Goal: Task Accomplishment & Management: Complete application form

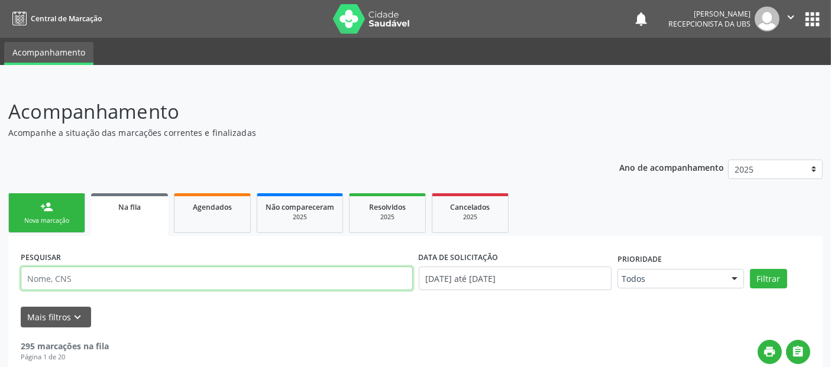
click at [255, 278] on input "text" at bounding box center [217, 279] width 392 height 24
type input "[PERSON_NAME]"
click at [750, 269] on button "Filtrar" at bounding box center [768, 279] width 37 height 20
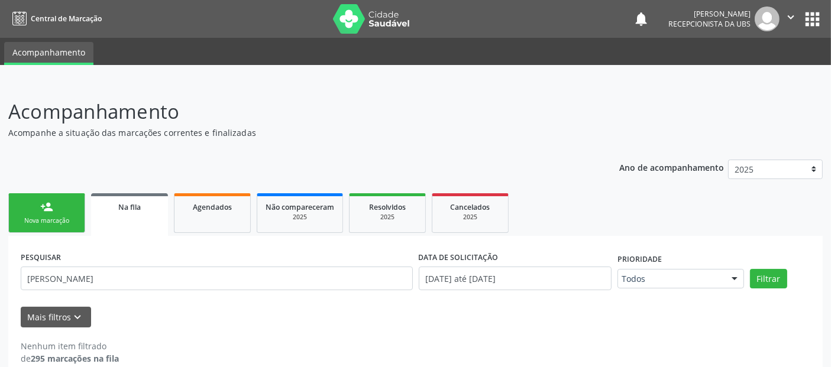
click at [62, 205] on link "person_add Nova marcação" at bounding box center [46, 213] width 77 height 40
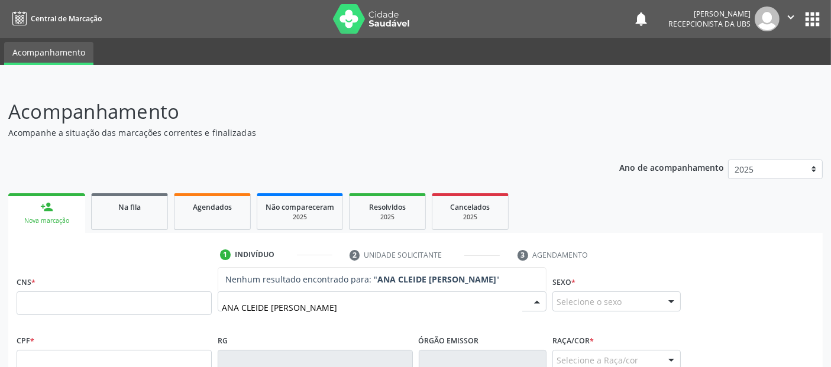
type input "[PERSON_NAME]"
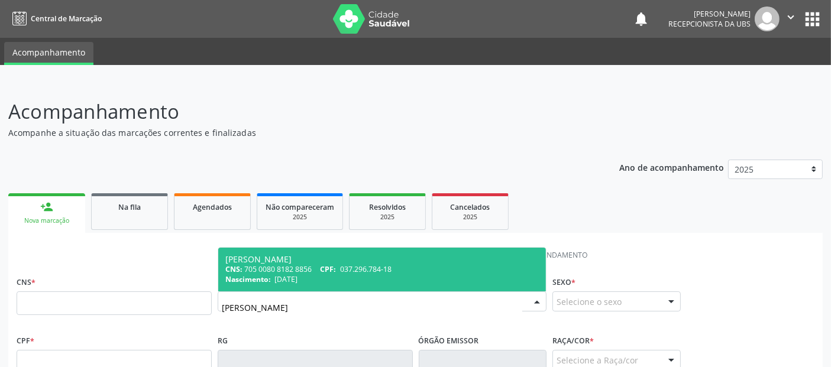
click at [335, 279] on div "Nascimento: [DATE]" at bounding box center [381, 279] width 313 height 10
type input "705 0080 8182 8856"
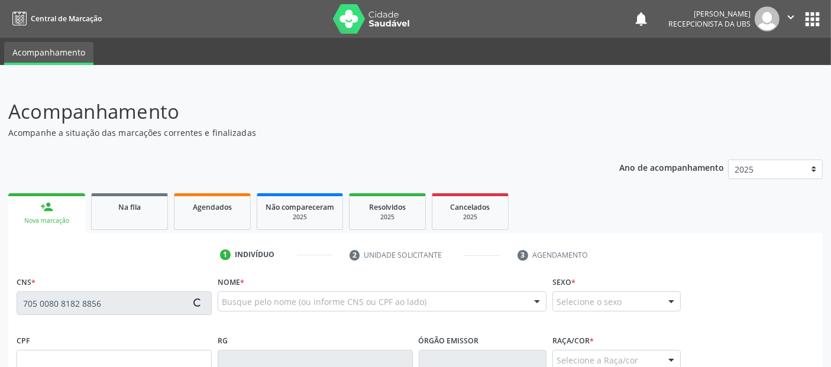
type input "037.296.784-18"
type input "[DATE]"
type input "[PERSON_NAME]"
type input "[PHONE_NUMBER]"
type input "2015"
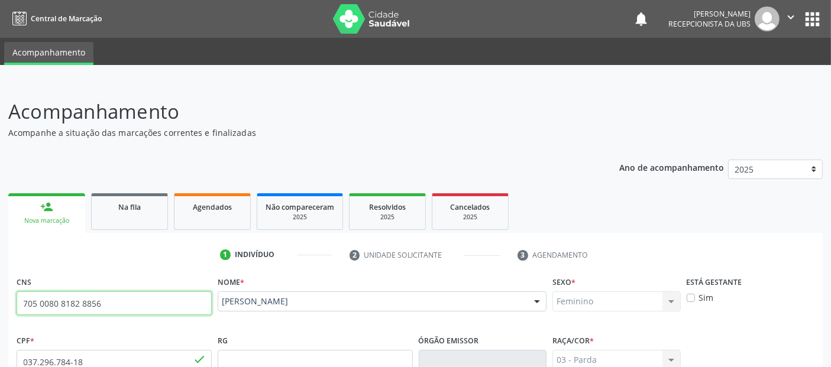
click at [94, 303] on input "705 0080 8182 8856" at bounding box center [114, 304] width 195 height 24
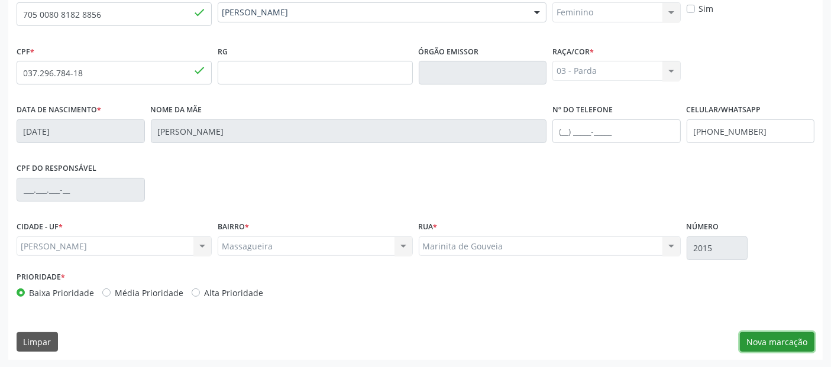
click at [767, 340] on button "Nova marcação" at bounding box center [777, 342] width 75 height 20
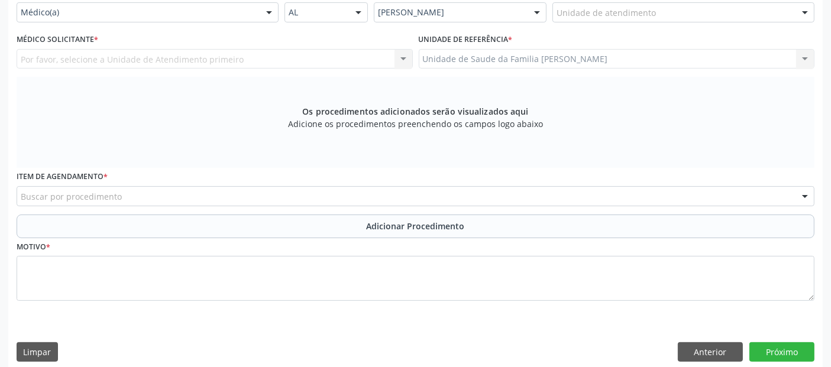
scroll to position [160, 0]
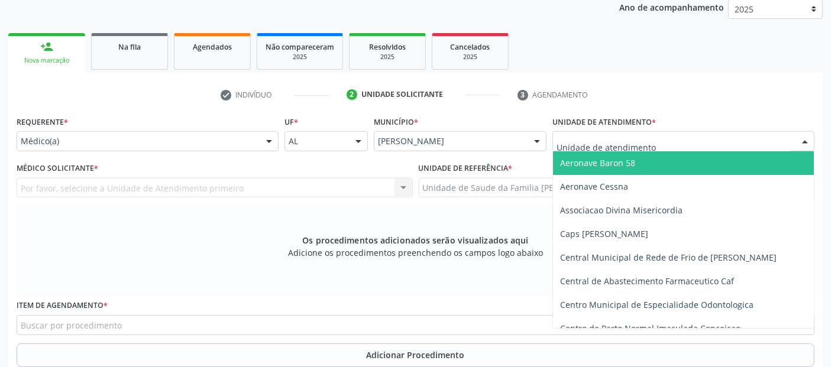
click at [592, 143] on input "text" at bounding box center [673, 147] width 234 height 24
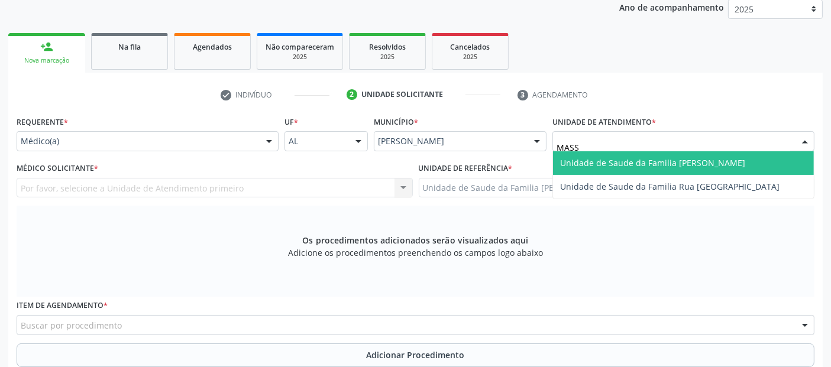
type input "MASSA"
click at [577, 158] on span "Unidade de Saude da Familia [PERSON_NAME]" at bounding box center [652, 162] width 185 height 11
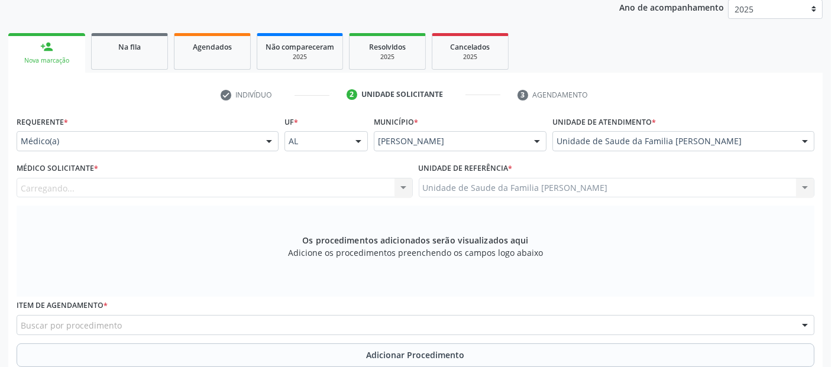
click at [76, 185] on div "Carregando... Nenhum resultado encontrado para: " " Não há nenhuma opção para s…" at bounding box center [215, 188] width 396 height 20
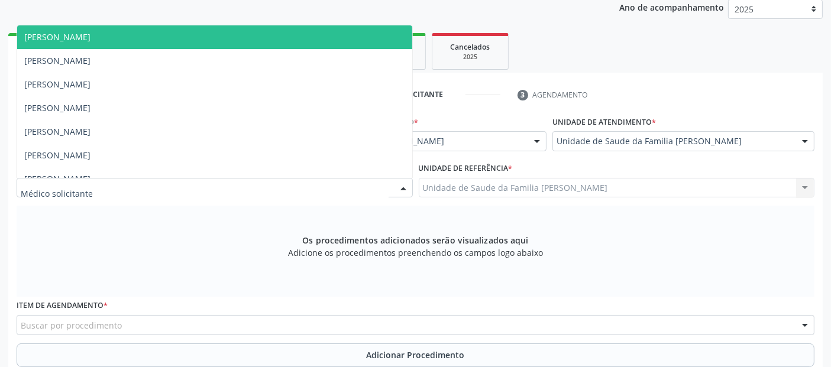
click at [90, 178] on div at bounding box center [215, 188] width 396 height 20
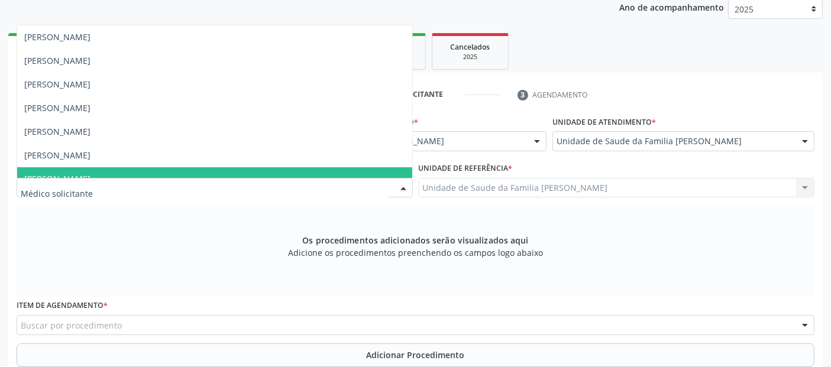
click at [90, 173] on span "[PERSON_NAME]" at bounding box center [57, 178] width 66 height 11
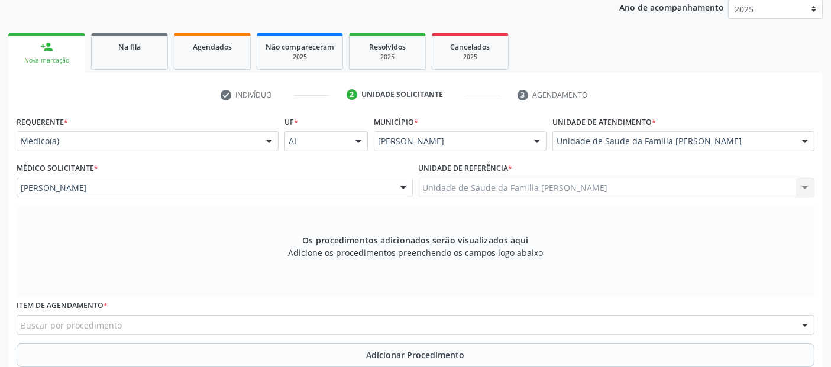
scroll to position [299, 0]
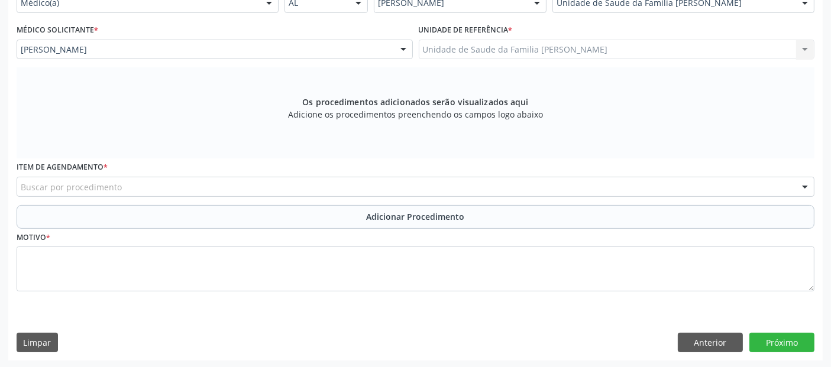
click at [458, 188] on div "Buscar por procedimento" at bounding box center [416, 187] width 798 height 20
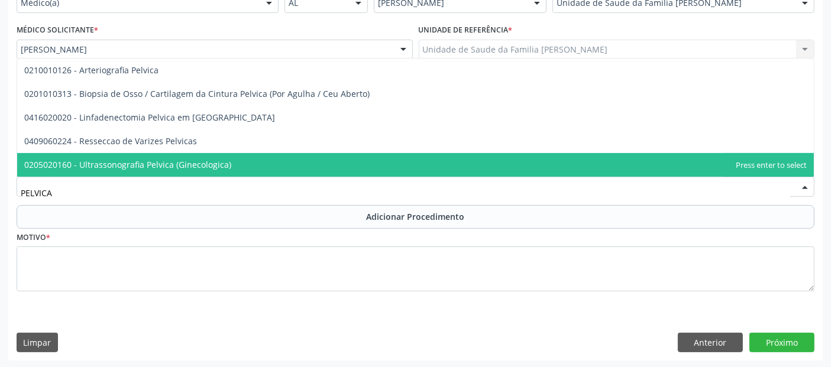
click at [161, 164] on span "0205020160 - Ultrassonografia Pelvica (Ginecologica)" at bounding box center [127, 164] width 207 height 11
type input "PELVICA"
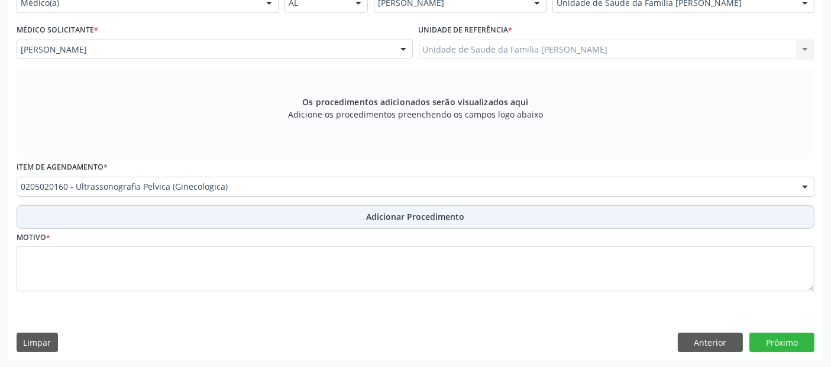
click at [147, 212] on button "Adicionar Procedimento" at bounding box center [416, 217] width 798 height 24
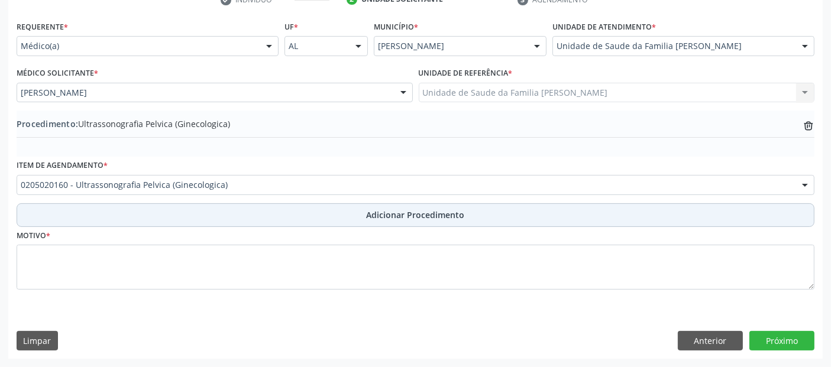
scroll to position [254, 0]
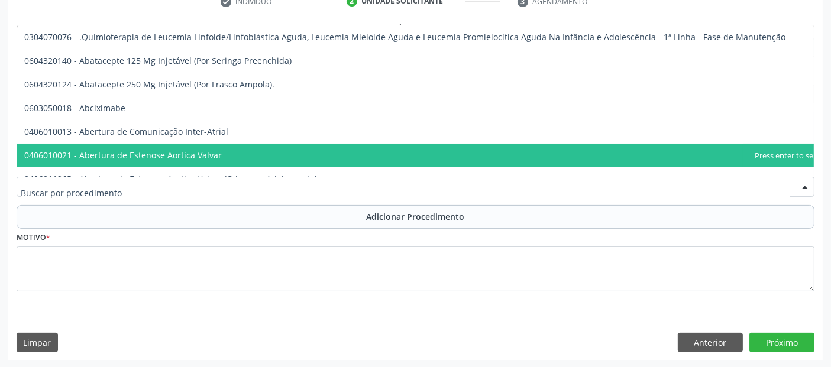
click at [148, 188] on input "text" at bounding box center [405, 193] width 769 height 24
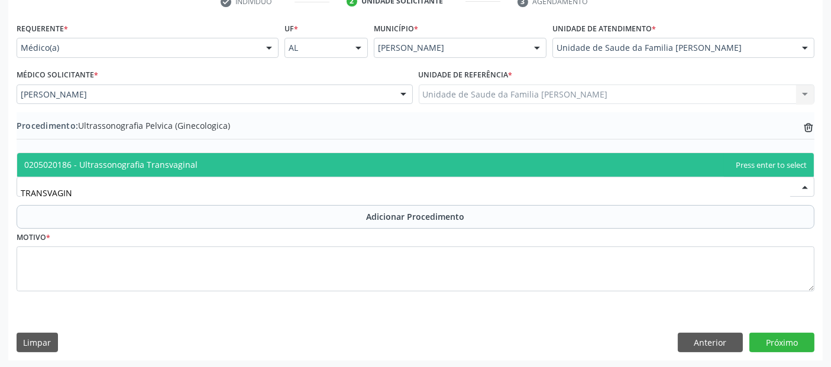
type input "TRANSVAGIN"
click at [162, 149] on div "Requerente * Médico(a) Médico(a) Enfermeiro(a) Paciente Nenhum resultado encont…" at bounding box center [416, 164] width 798 height 289
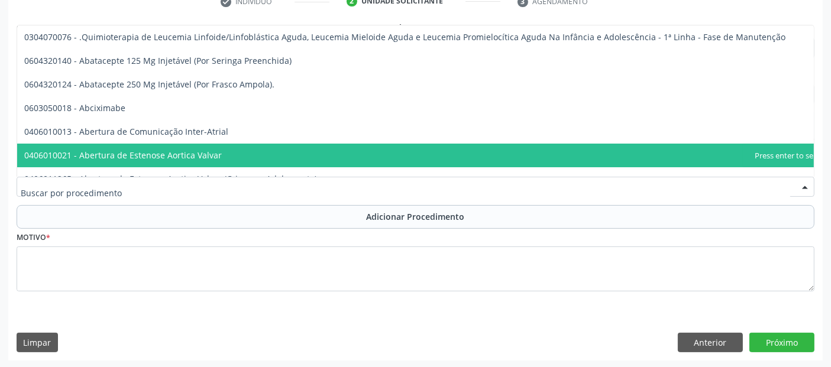
click at [242, 186] on input "text" at bounding box center [405, 193] width 769 height 24
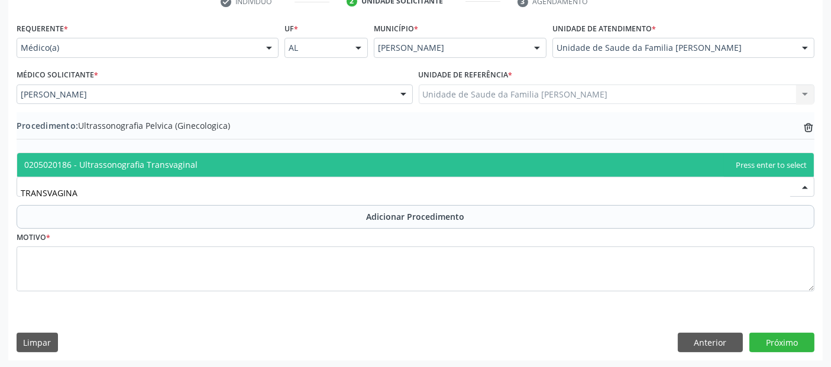
type input "TRANSVAGINAL"
click at [190, 161] on span "0205020186 - Ultrassonografia Transvaginal" at bounding box center [110, 164] width 173 height 11
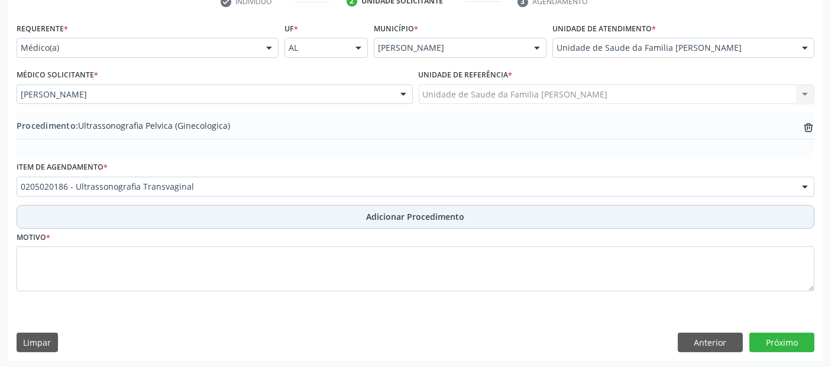
click at [176, 217] on button "Adicionar Procedimento" at bounding box center [416, 217] width 798 height 24
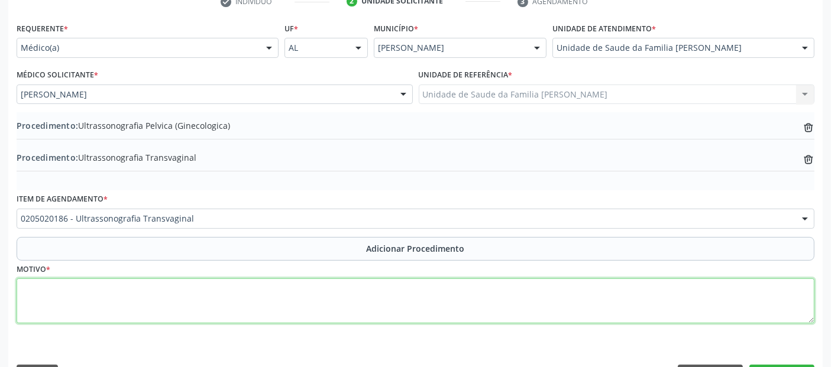
click at [145, 299] on textarea at bounding box center [416, 301] width 798 height 45
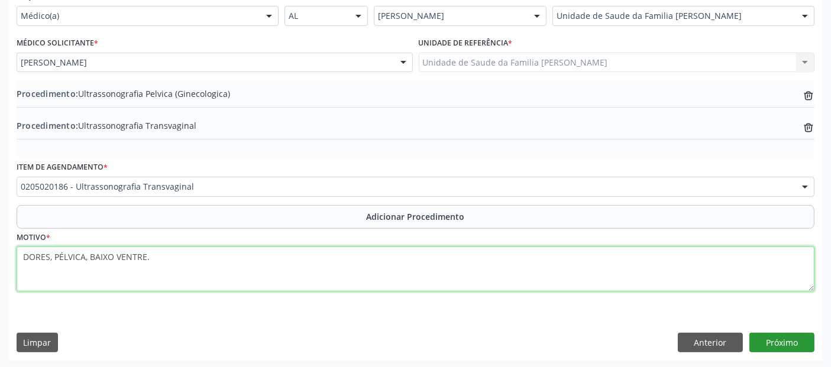
type textarea "DORES, PÉLVICA, BAIXO VENTRE."
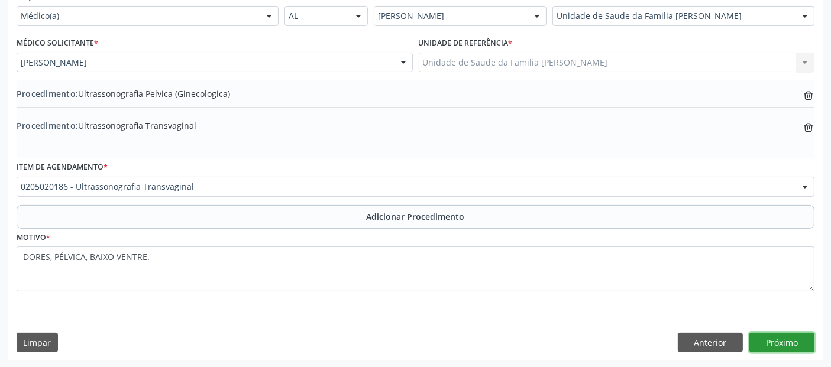
click at [782, 337] on button "Próximo" at bounding box center [781, 343] width 65 height 20
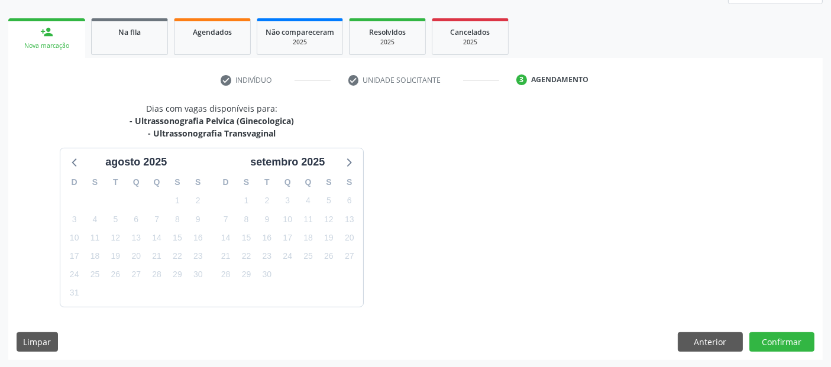
scroll to position [209, 0]
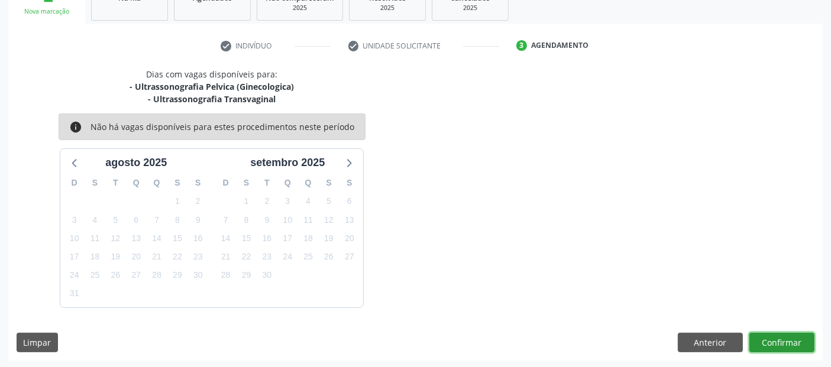
click at [782, 337] on button "Confirmar" at bounding box center [781, 343] width 65 height 20
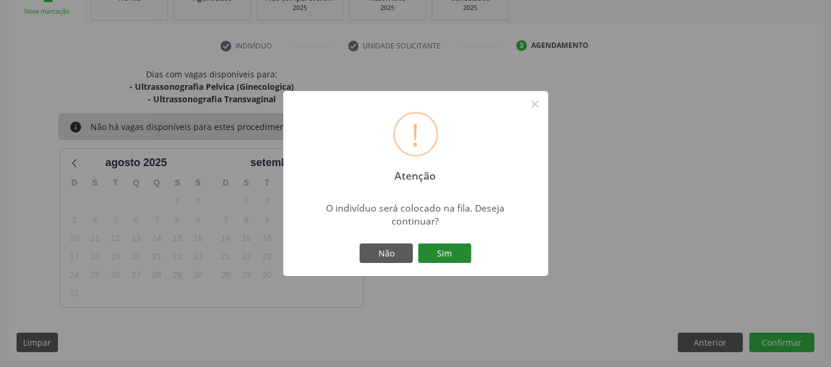
click at [442, 251] on button "Sim" at bounding box center [444, 254] width 53 height 20
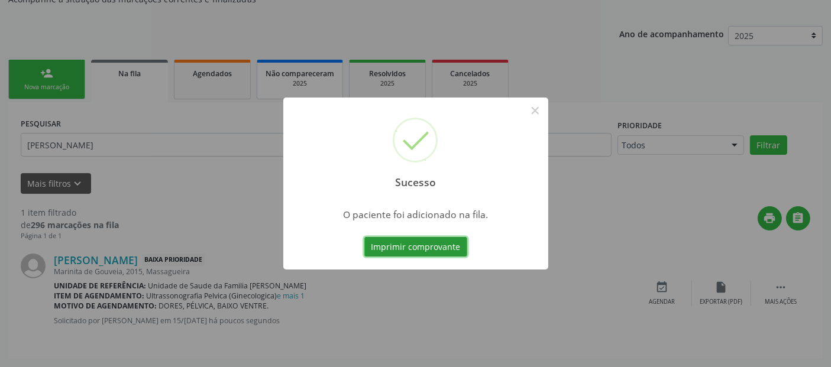
scroll to position [42, 0]
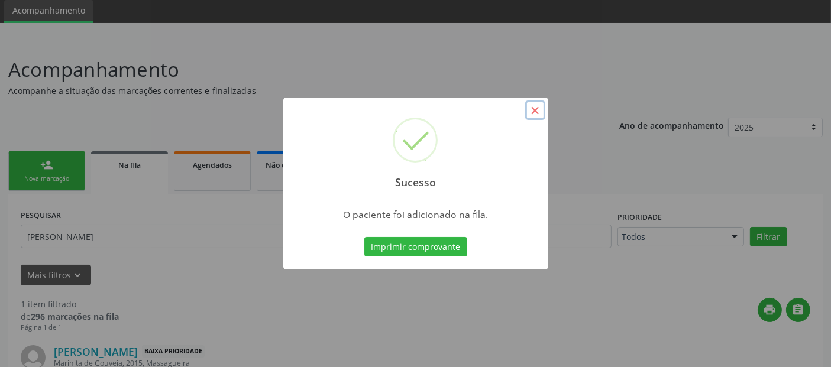
click at [538, 116] on button "×" at bounding box center [535, 111] width 20 height 20
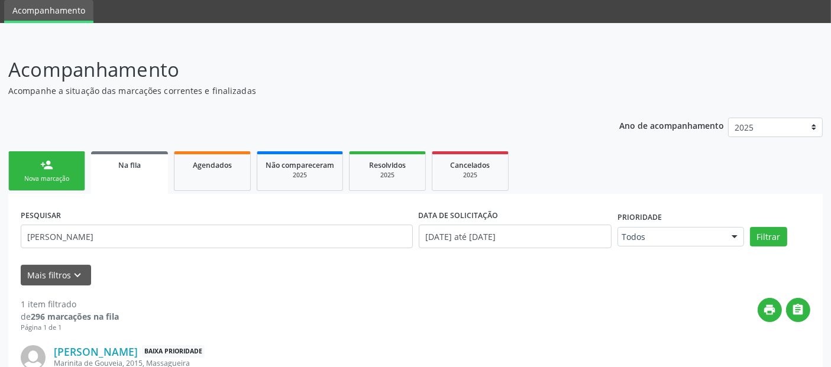
click at [46, 180] on div "Nova marcação" at bounding box center [46, 178] width 59 height 9
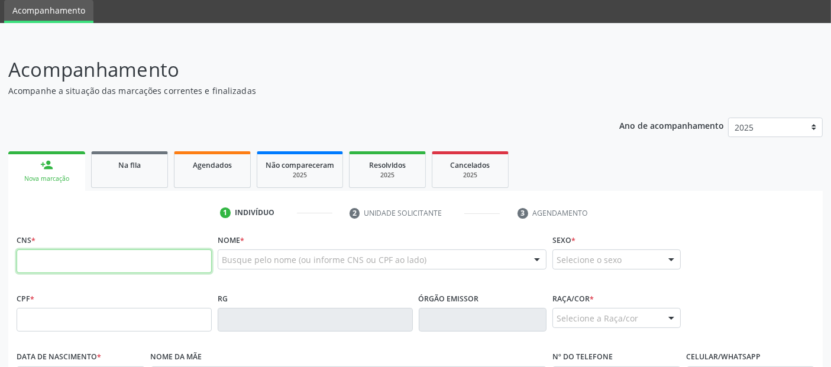
click at [180, 263] on input "text" at bounding box center [114, 262] width 195 height 24
paste input "704 0093 2223 6466"
type input "704 0093 2223 6466"
type input "099.773.224-57"
type input "[DATE]"
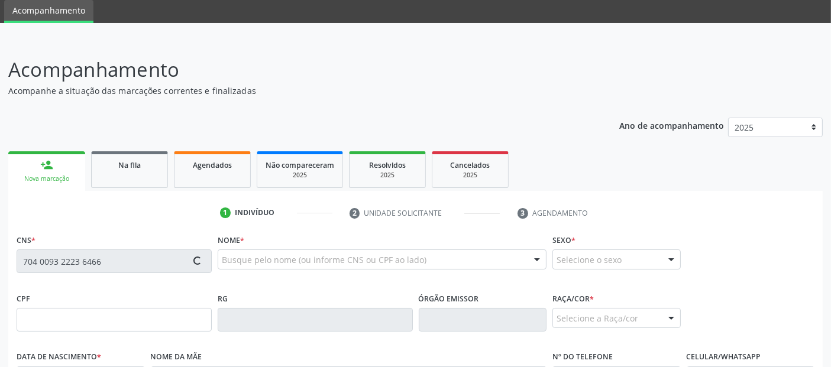
type input "[PERSON_NAME]"
type input "[PHONE_NUMBER]"
type input "S/N"
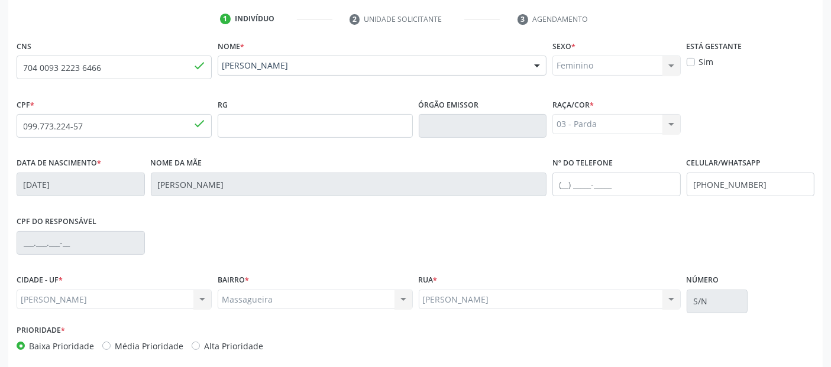
scroll to position [289, 0]
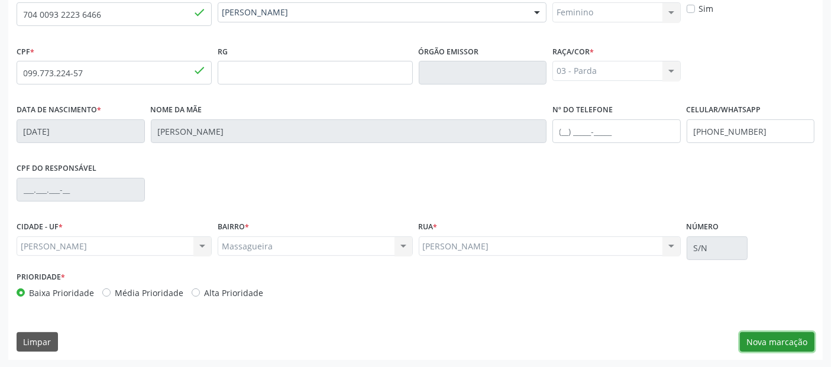
click at [758, 342] on button "Nova marcação" at bounding box center [777, 342] width 75 height 20
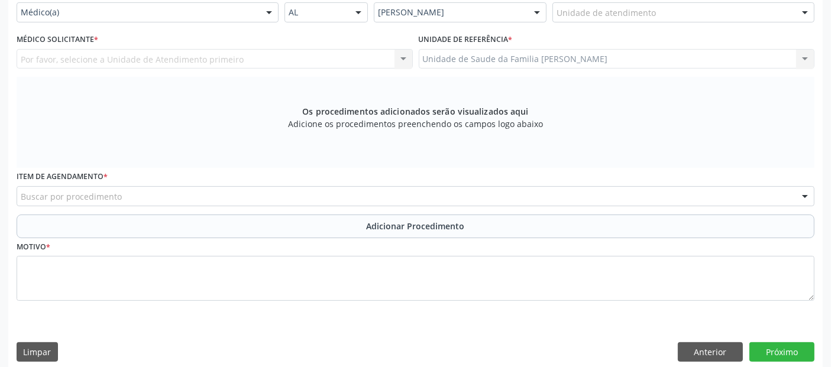
scroll to position [170, 0]
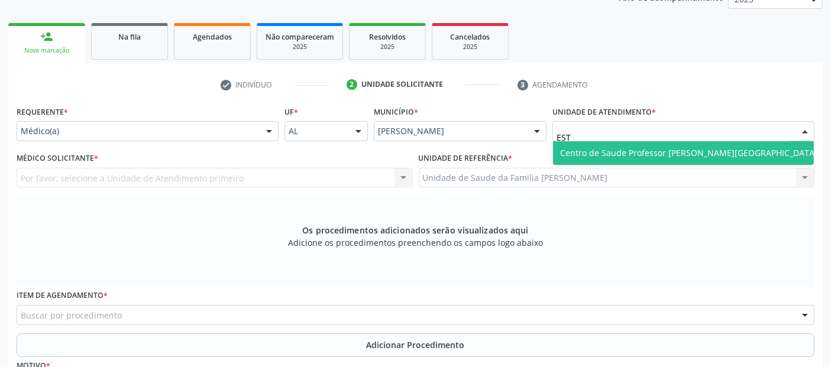
type input "ESTA"
click at [606, 149] on span "Centro de Saude Professor [PERSON_NAME][GEOGRAPHIC_DATA]" at bounding box center [688, 152] width 257 height 11
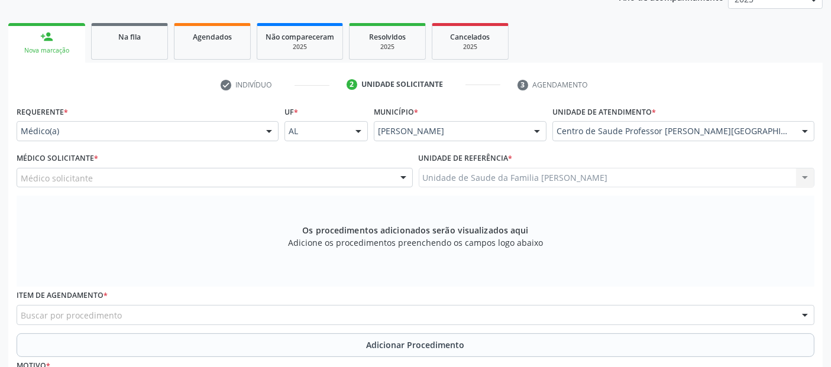
click at [114, 176] on div "Médico solicitante" at bounding box center [215, 178] width 396 height 20
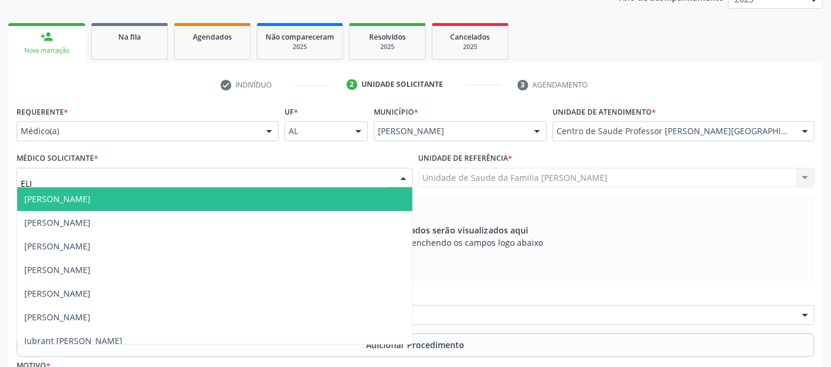
type input "[PERSON_NAME]"
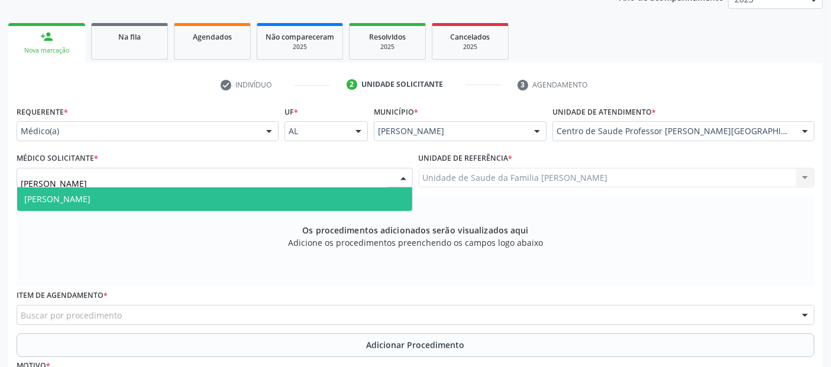
click at [90, 202] on span "[PERSON_NAME]" at bounding box center [57, 198] width 66 height 11
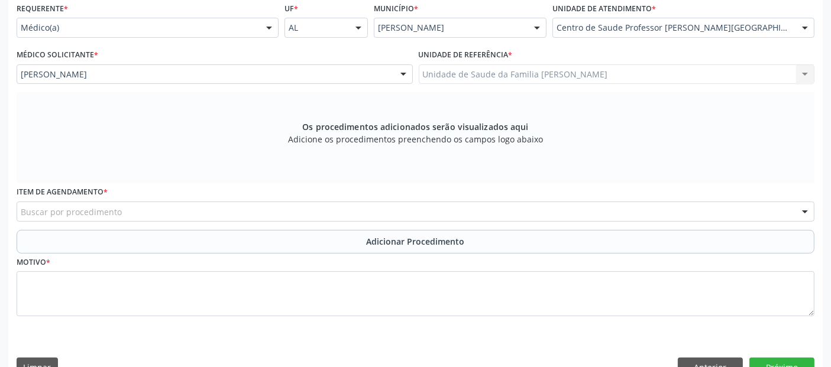
scroll to position [299, 0]
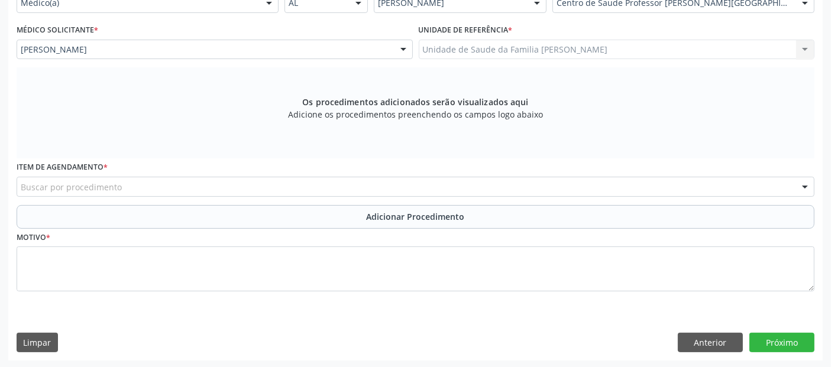
click at [493, 184] on div "Buscar por procedimento" at bounding box center [416, 187] width 798 height 20
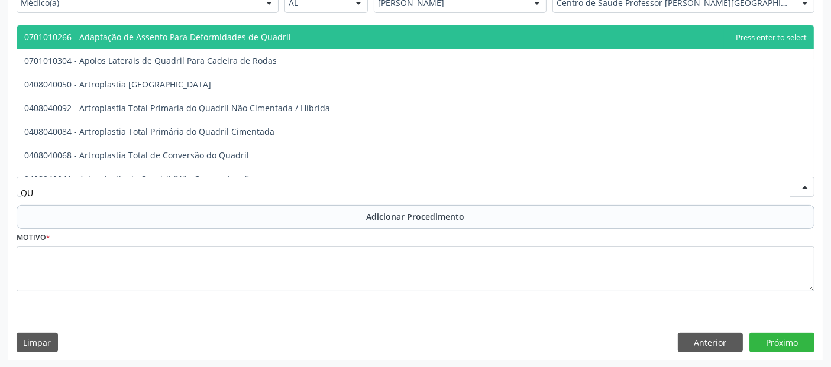
type input "Q"
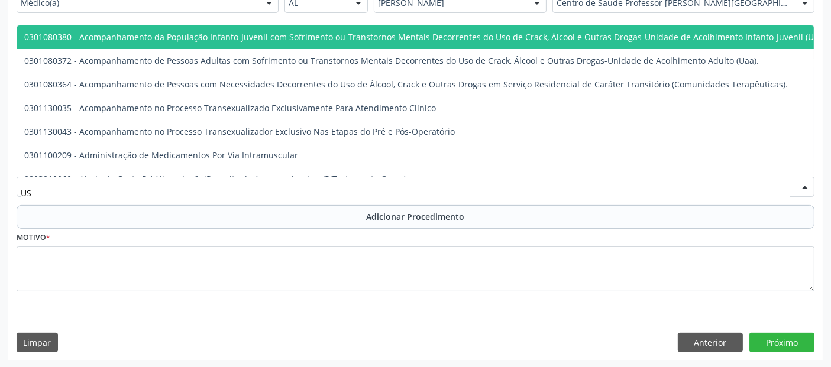
type input "USG"
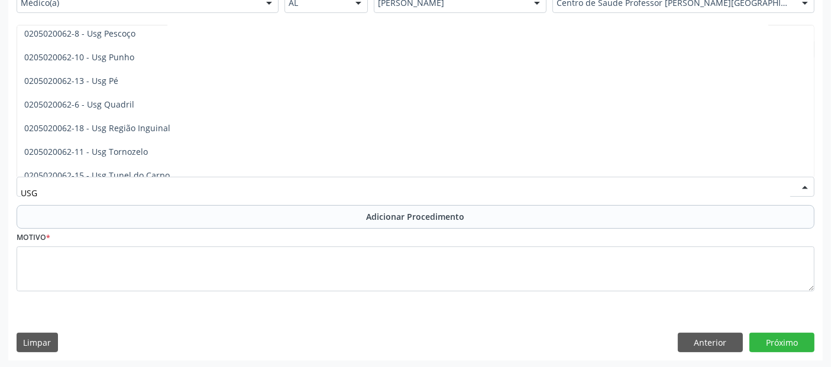
scroll to position [297, 0]
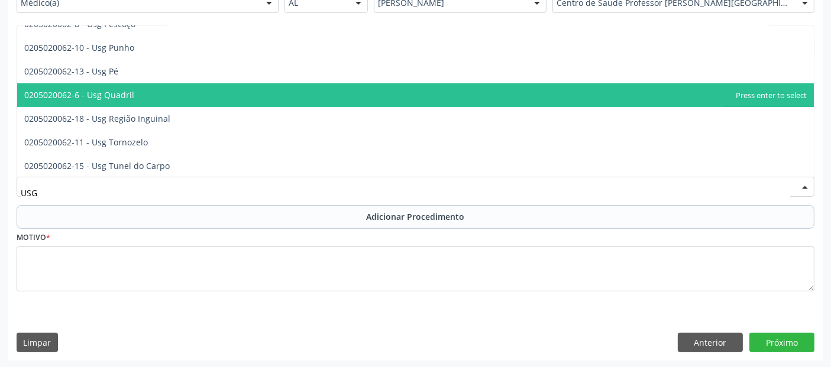
click at [244, 95] on span "0205020062-6 - Usg Quadril" at bounding box center [415, 95] width 797 height 24
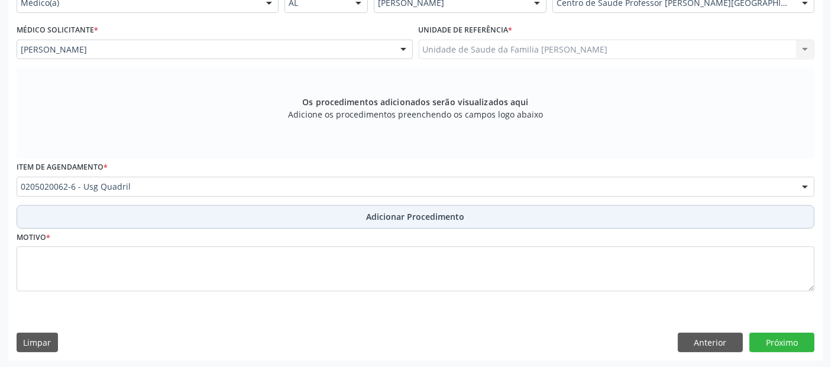
click at [207, 211] on button "Adicionar Procedimento" at bounding box center [416, 217] width 798 height 24
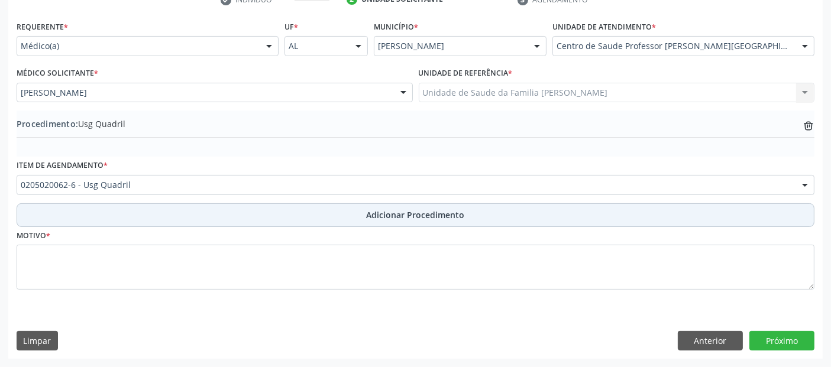
scroll to position [254, 0]
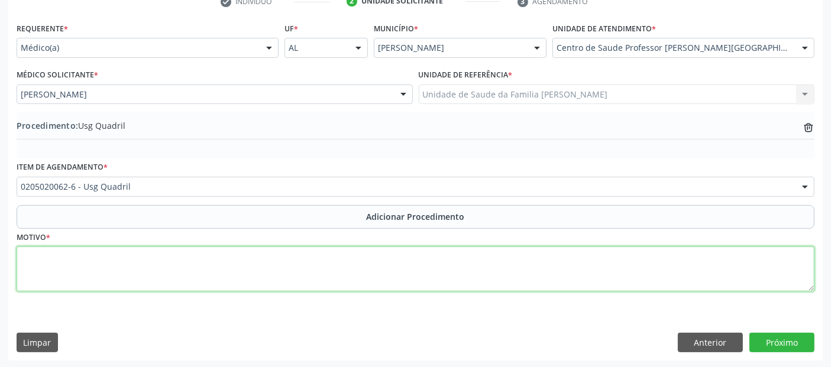
drag, startPoint x: 193, startPoint y: 250, endPoint x: 190, endPoint y: 255, distance: 6.6
click at [190, 255] on textarea at bounding box center [416, 269] width 798 height 45
click at [38, 255] on textarea "TRNDINITE." at bounding box center [416, 269] width 798 height 45
type textarea "TENDINITE."
click at [176, 276] on textarea "TENDINITE." at bounding box center [416, 269] width 798 height 45
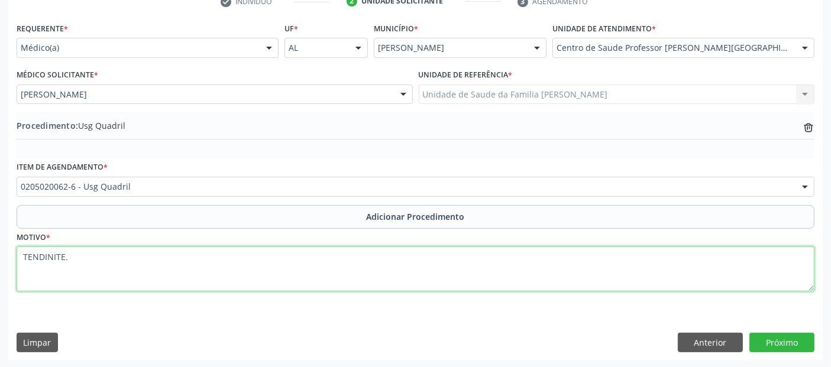
click at [176, 276] on textarea "TENDINITE." at bounding box center [416, 269] width 798 height 45
type textarea "NÃO ENTENDIDA."
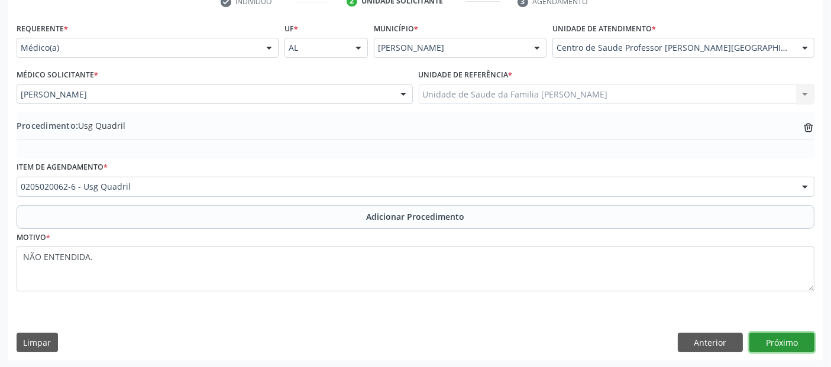
click at [781, 333] on button "Próximo" at bounding box center [781, 343] width 65 height 20
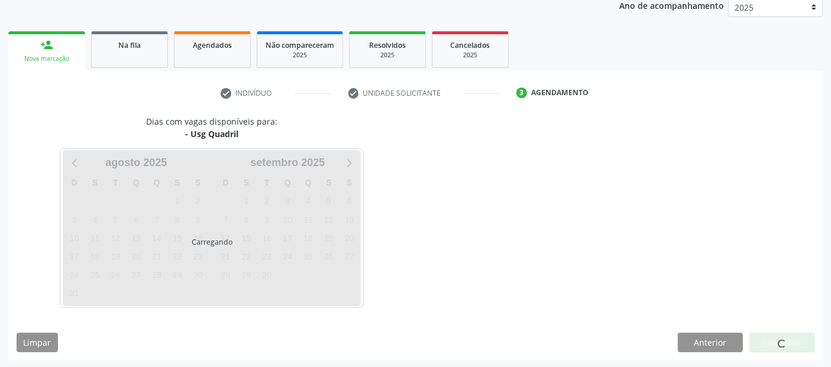
scroll to position [197, 0]
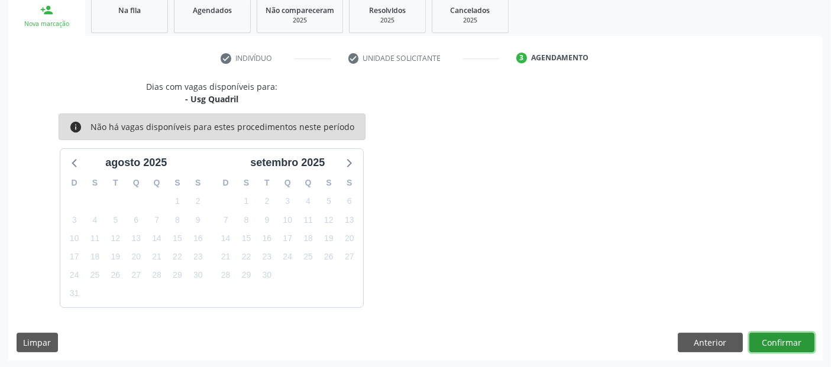
click at [781, 333] on button "Confirmar" at bounding box center [781, 343] width 65 height 20
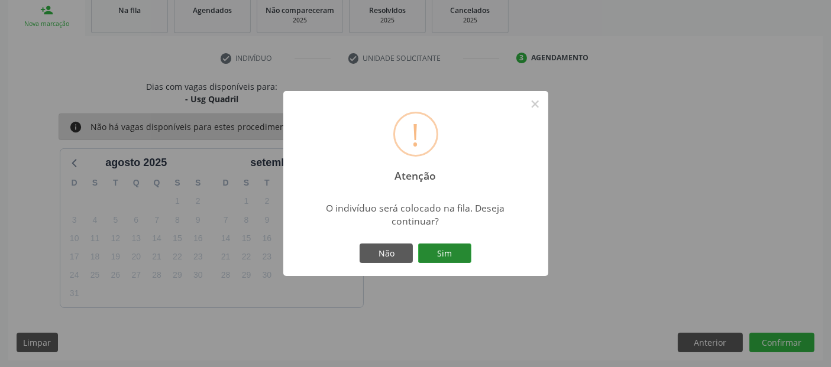
click at [470, 248] on button "Sim" at bounding box center [444, 254] width 53 height 20
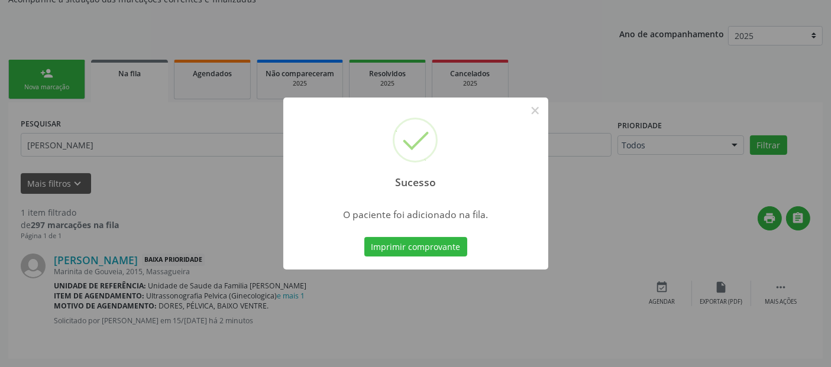
scroll to position [42, 0]
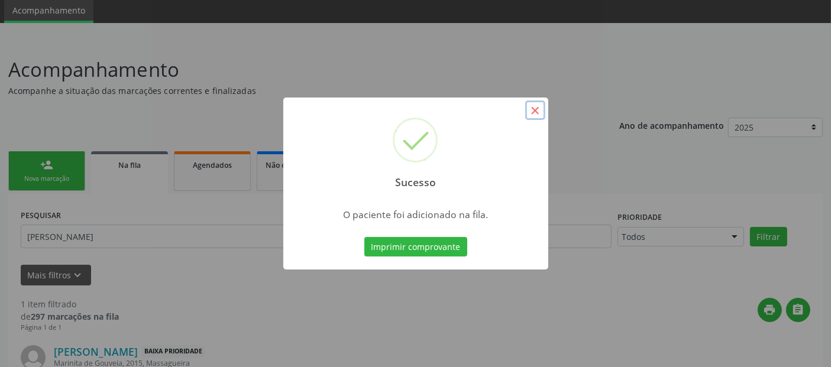
click at [542, 109] on button "×" at bounding box center [535, 111] width 20 height 20
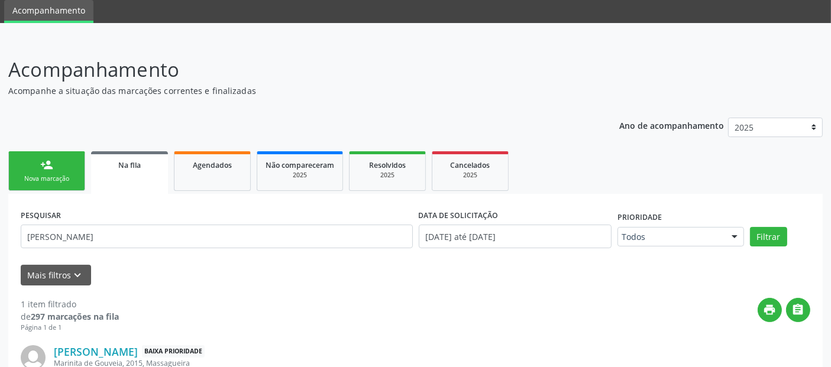
click at [27, 161] on link "person_add Nova marcação" at bounding box center [46, 171] width 77 height 40
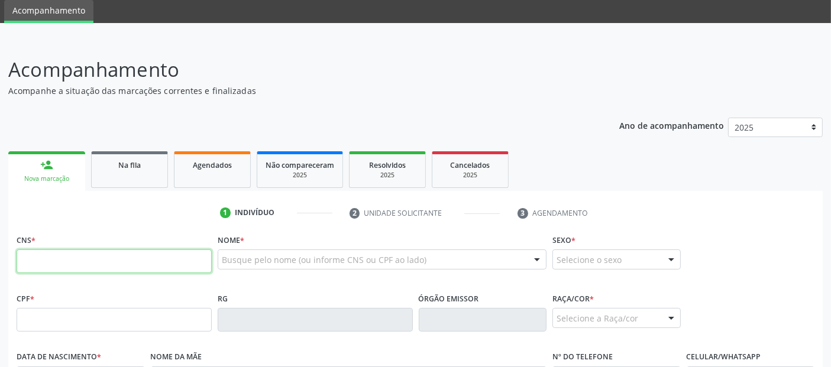
click at [197, 257] on input "text" at bounding box center [114, 262] width 195 height 24
paste input "704 0093 2223 6466"
type input "704 0093 2223 6466"
type input "099.773.224-57"
type input "[DATE]"
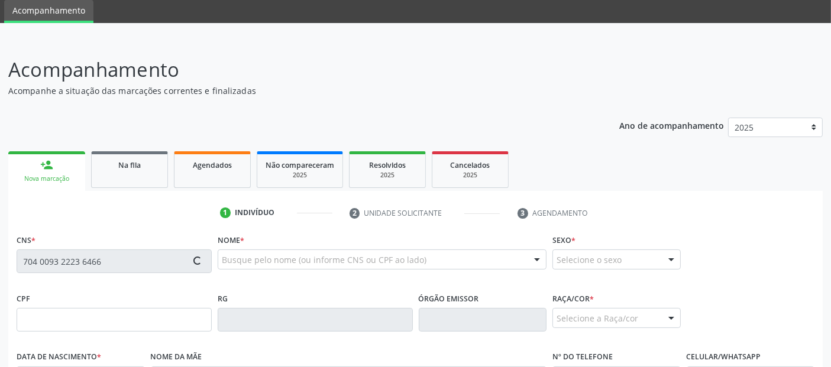
type input "[PERSON_NAME]"
type input "[PHONE_NUMBER]"
type input "S/N"
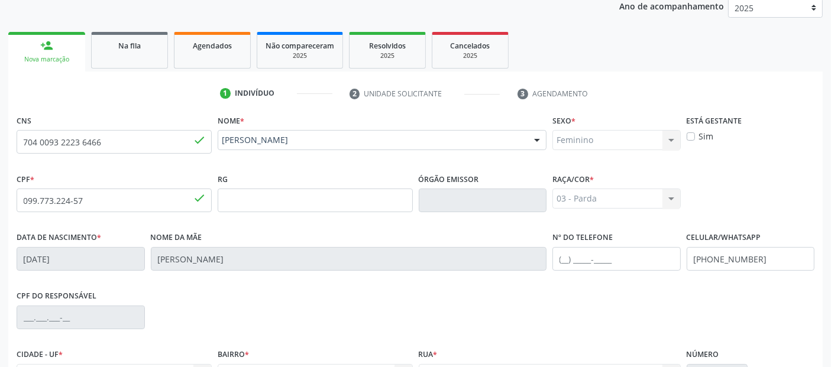
scroll to position [289, 0]
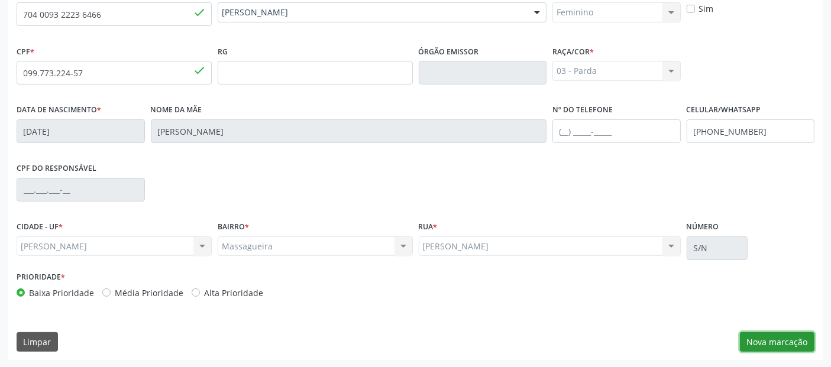
click at [767, 342] on button "Nova marcação" at bounding box center [777, 342] width 75 height 20
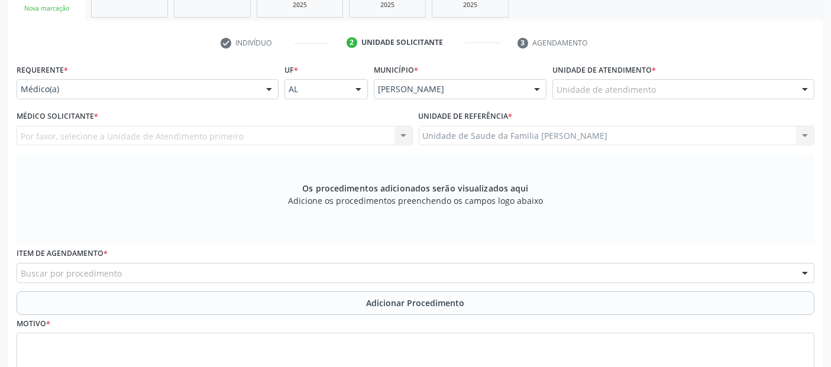
scroll to position [194, 0]
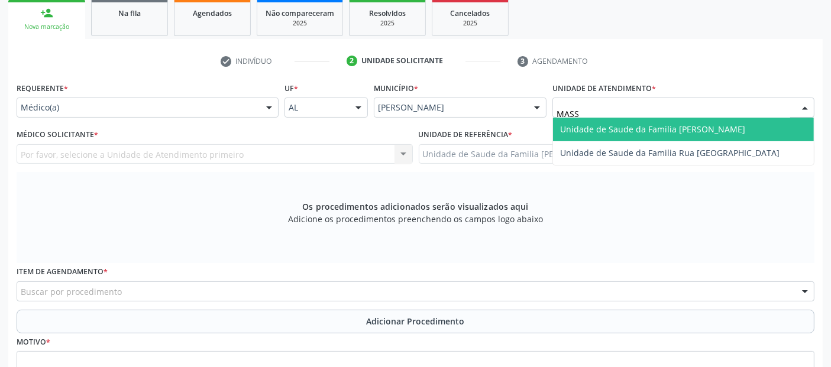
type input "MASSA"
click at [629, 124] on span "Unidade de Saude da Familia [PERSON_NAME]" at bounding box center [652, 129] width 185 height 11
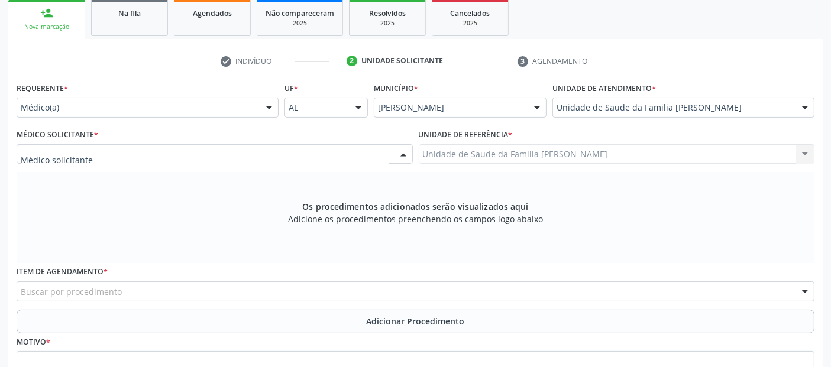
click at [158, 148] on div at bounding box center [215, 154] width 396 height 20
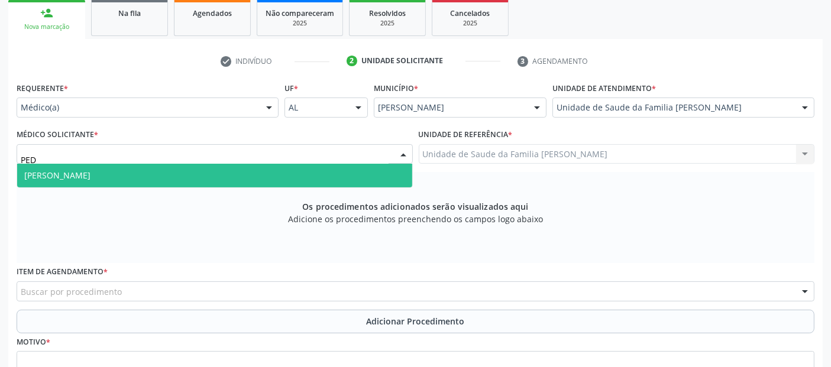
type input "PEDR"
click at [90, 180] on span "[PERSON_NAME]" at bounding box center [57, 175] width 66 height 11
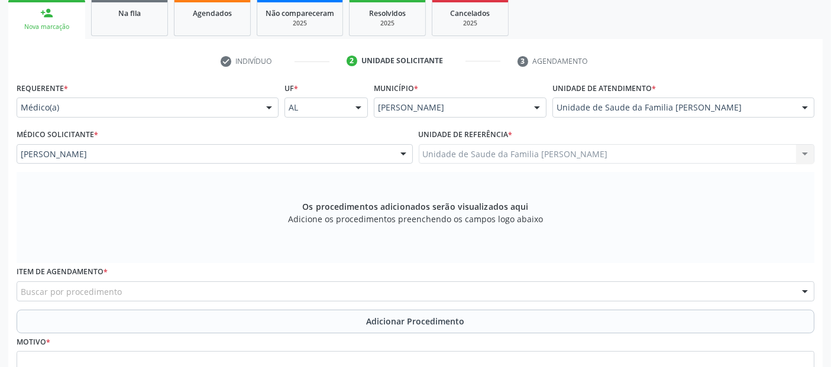
scroll to position [299, 0]
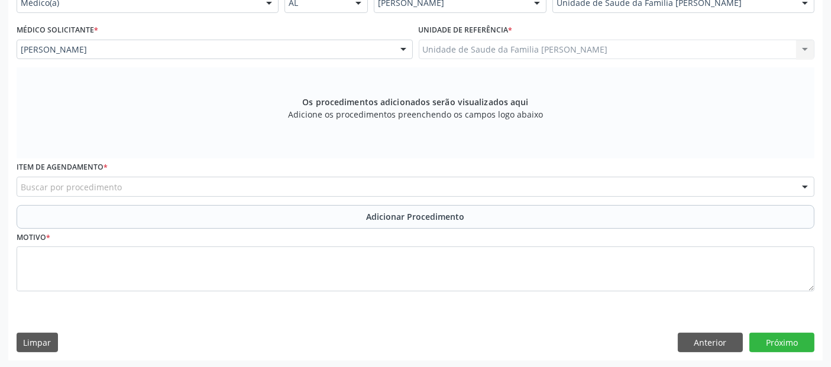
click at [341, 190] on div "Buscar por procedimento" at bounding box center [416, 187] width 798 height 20
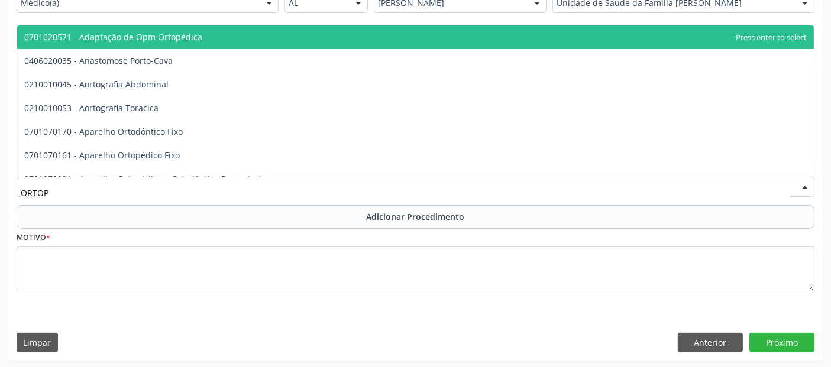
type input "ORTOPE"
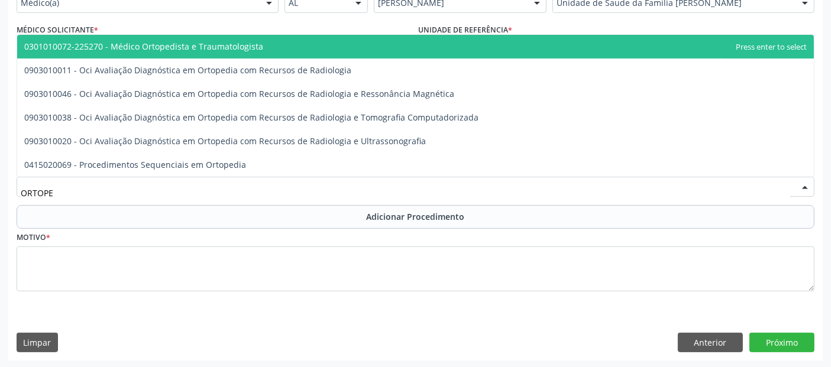
click at [173, 38] on span "0301010072-225270 - Médico Ortopedista e Traumatologista" at bounding box center [415, 47] width 797 height 24
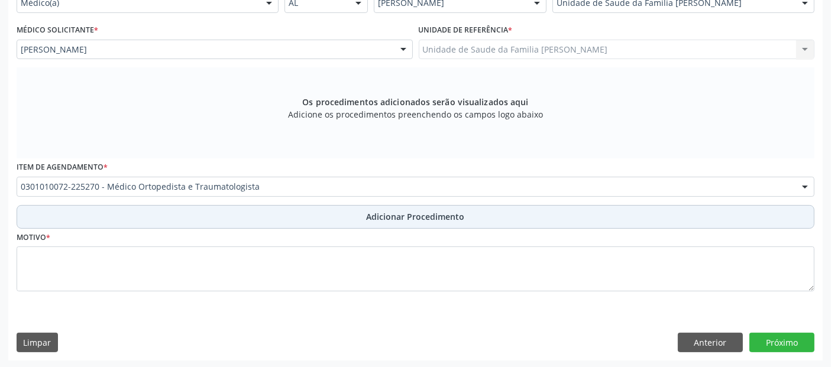
click at [244, 213] on button "Adicionar Procedimento" at bounding box center [416, 217] width 798 height 24
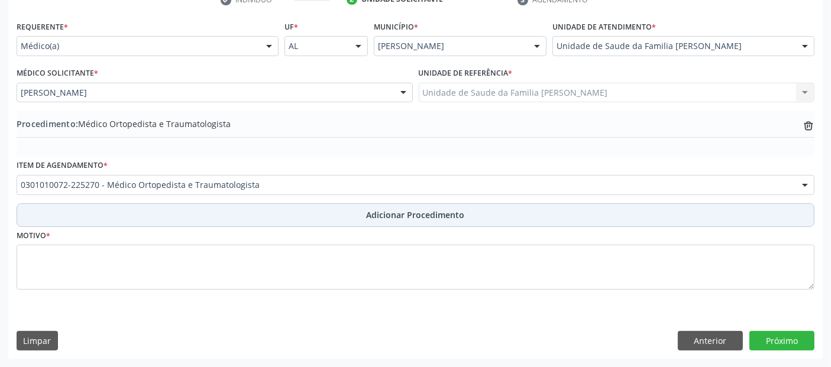
scroll to position [254, 0]
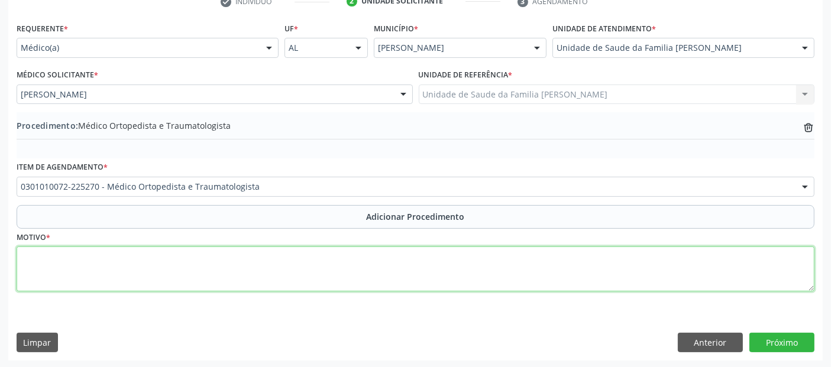
click at [234, 261] on textarea at bounding box center [416, 269] width 798 height 45
type textarea "NÃO ENTENDIDO."
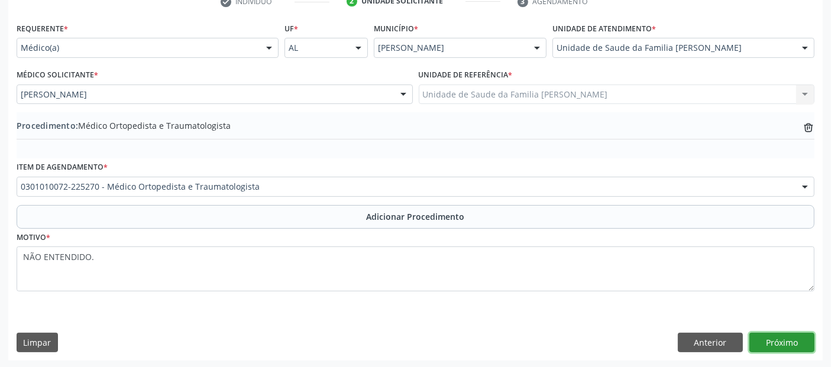
click at [793, 347] on button "Próximo" at bounding box center [781, 343] width 65 height 20
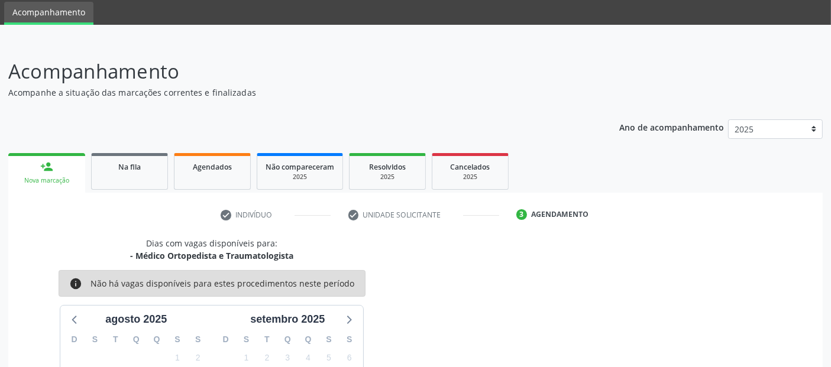
scroll to position [197, 0]
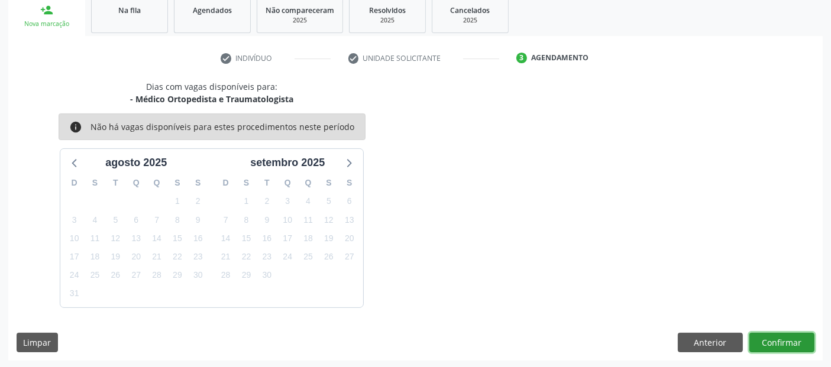
click at [803, 342] on button "Confirmar" at bounding box center [781, 343] width 65 height 20
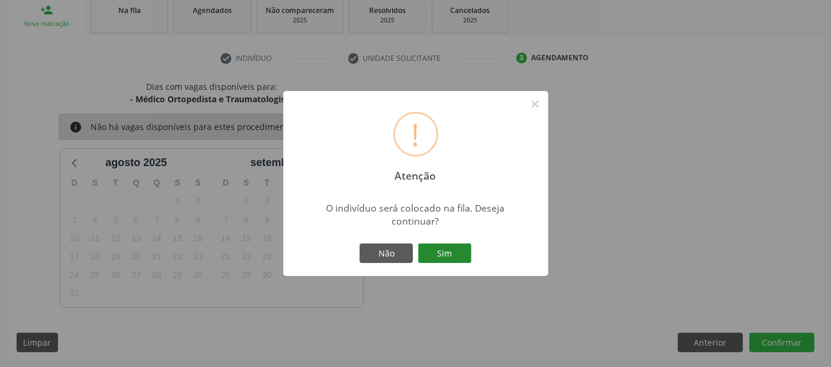
click at [459, 247] on button "Sim" at bounding box center [444, 254] width 53 height 20
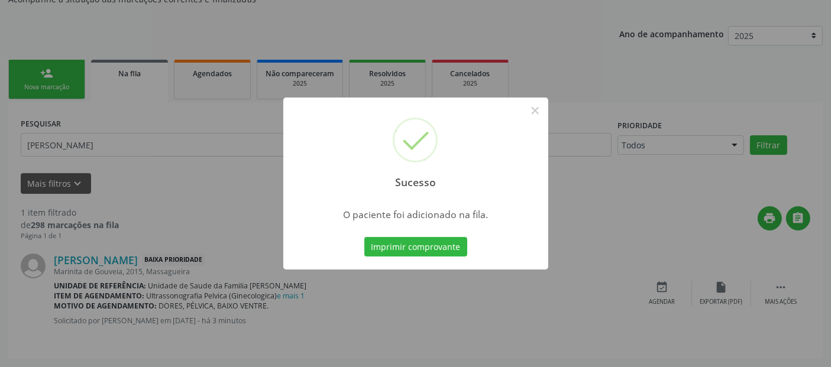
scroll to position [42, 0]
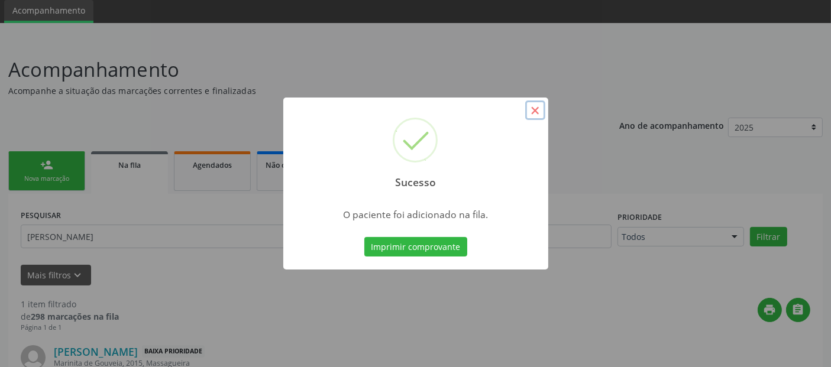
click at [535, 110] on button "×" at bounding box center [535, 111] width 20 height 20
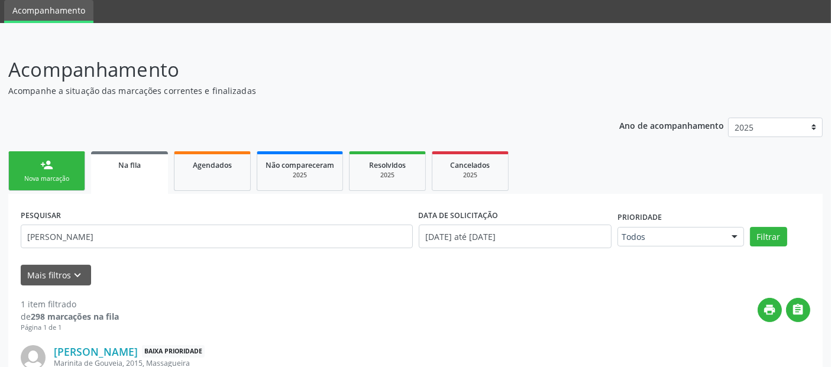
click at [51, 171] on link "person_add Nova marcação" at bounding box center [46, 171] width 77 height 40
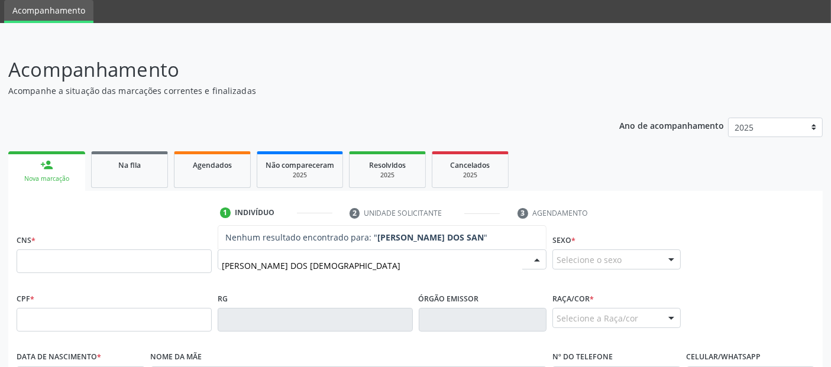
type input "[PERSON_NAME]"
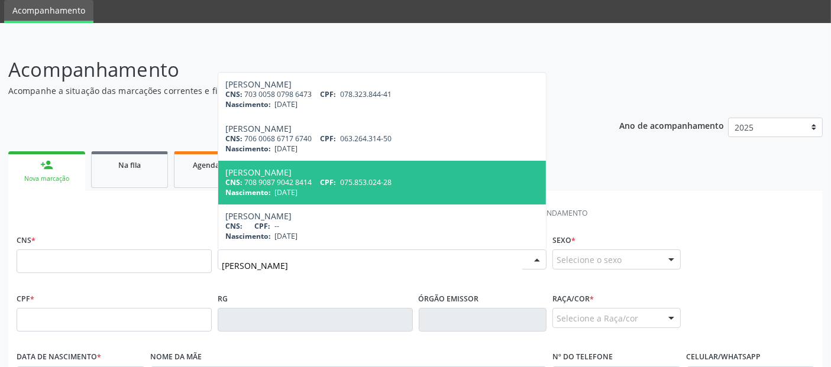
click at [457, 187] on div "Nascimento: 31/[DATE]" at bounding box center [381, 192] width 313 height 10
type input "708 9087 9042 8414"
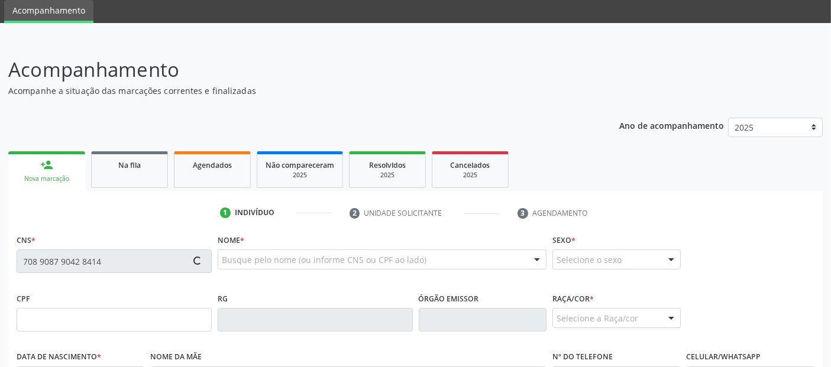
type input "075.853.024-28"
type input "[DATE]"
type input "[PERSON_NAME] dos Santos"
type input "[PHONE_NUMBER]"
type input "105"
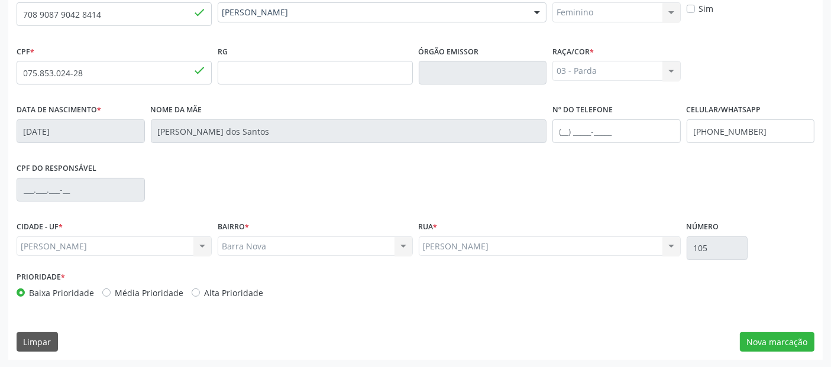
scroll to position [0, 0]
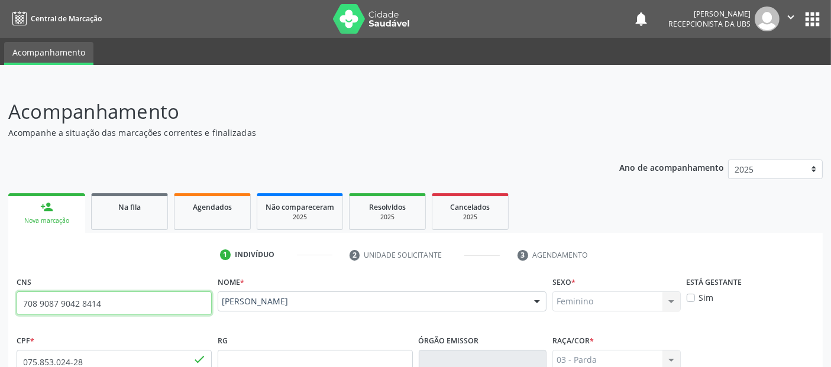
click at [40, 301] on input "708 9087 9042 8414" at bounding box center [114, 304] width 195 height 24
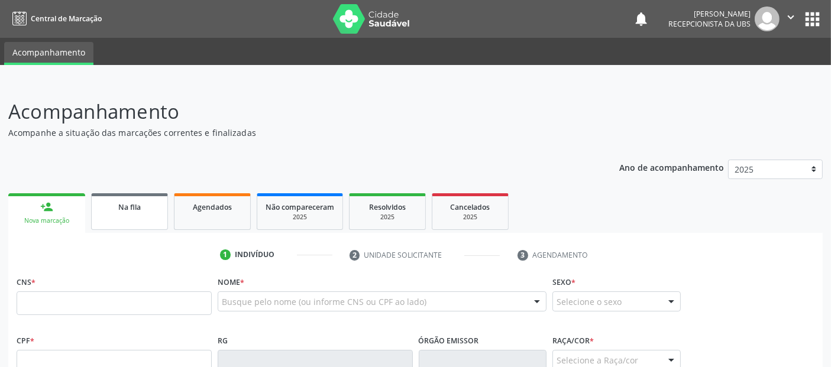
click at [130, 217] on link "Na fila" at bounding box center [129, 211] width 77 height 37
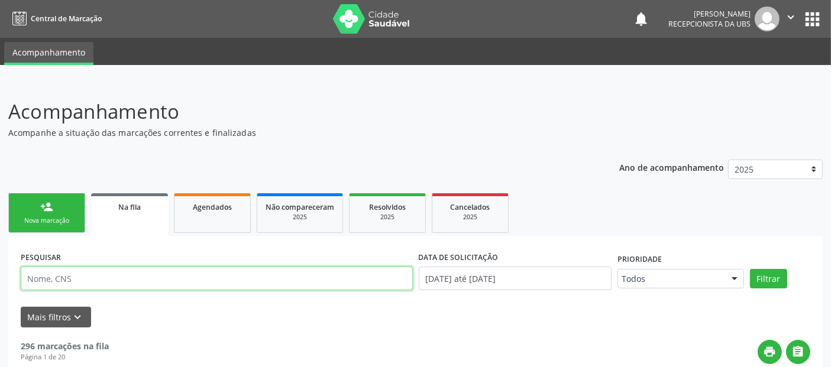
click at [174, 271] on input "text" at bounding box center [217, 279] width 392 height 24
type input "[PERSON_NAME]"
click at [750, 269] on button "Filtrar" at bounding box center [768, 279] width 37 height 20
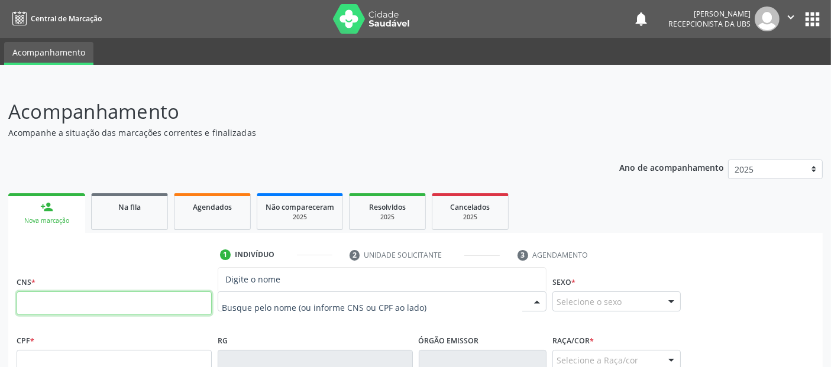
click at [106, 301] on input "text" at bounding box center [114, 304] width 195 height 24
paste input "708 9087 9042 8414"
type input "708 9087 9042 8414"
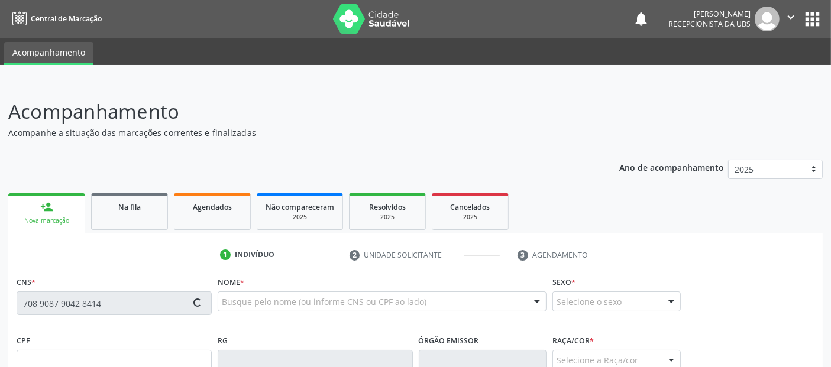
type input "075.853.024-28"
type input "[DATE]"
type input "[PERSON_NAME] dos Santos"
type input "[PHONE_NUMBER]"
type input "105"
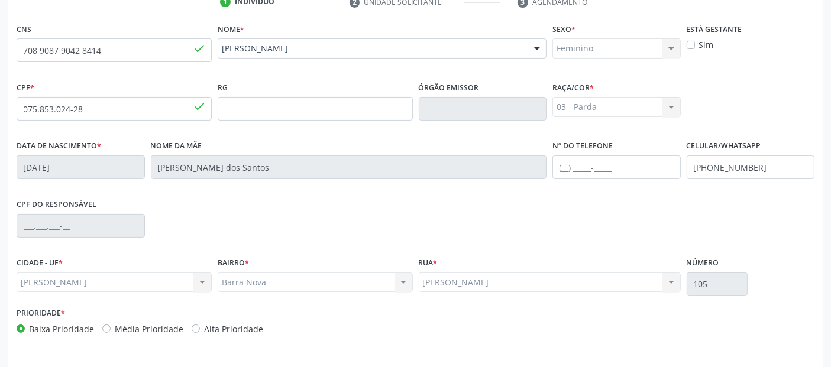
scroll to position [289, 0]
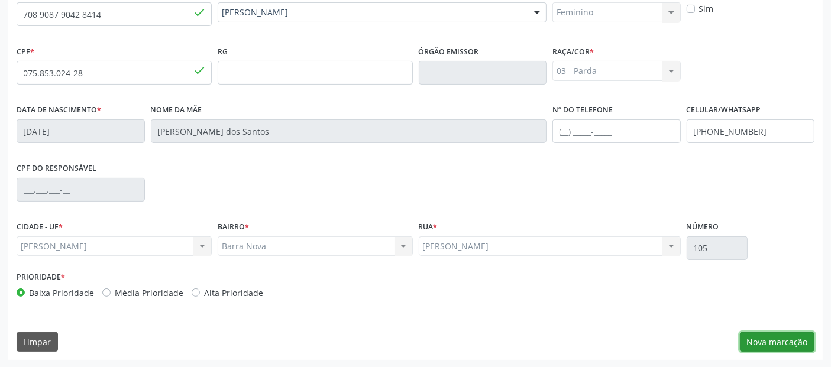
click at [764, 347] on button "Nova marcação" at bounding box center [777, 342] width 75 height 20
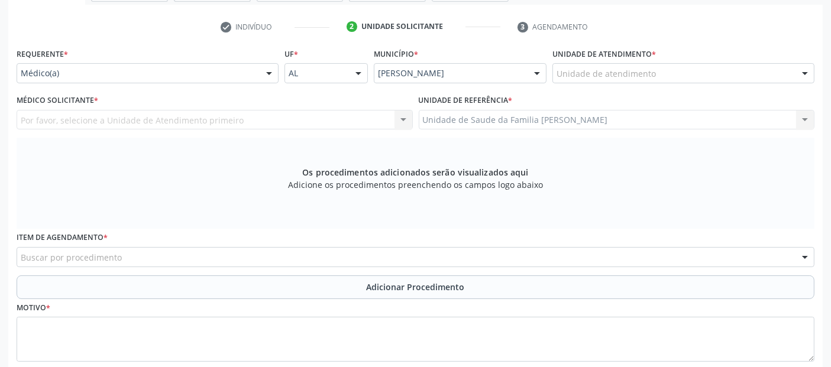
scroll to position [160, 0]
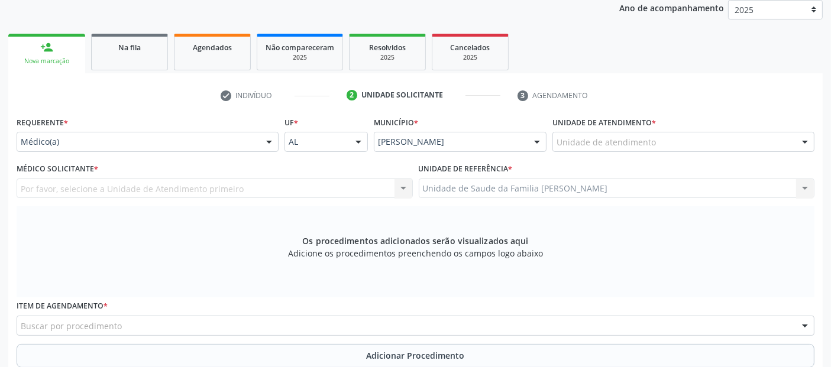
click at [596, 152] on div "Unidade de atendimento * Unidade de atendimento Aeronave Baron 58 Aeronave Cess…" at bounding box center [683, 137] width 268 height 46
click at [624, 150] on div "Unidade de atendimento * Unidade de atendimento Aeronave Baron 58 Aeronave Cess…" at bounding box center [683, 137] width 268 height 46
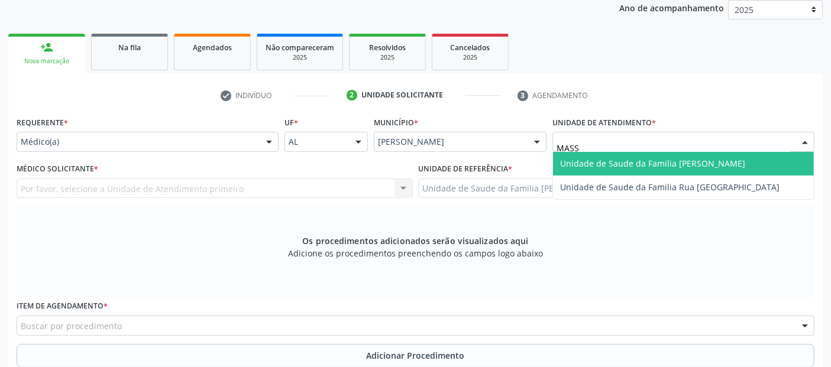
type input "MASSA"
click at [576, 173] on span "Unidade de Saude da Familia [PERSON_NAME]" at bounding box center [683, 164] width 261 height 24
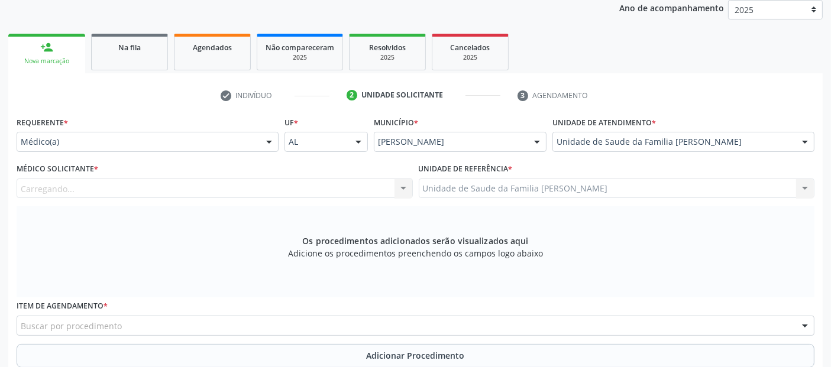
drag, startPoint x: 576, startPoint y: 173, endPoint x: 344, endPoint y: 184, distance: 232.7
click at [344, 184] on div "Médico Solicitante * Carregando... Nenhum resultado encontrado para: " " Não há…" at bounding box center [416, 183] width 804 height 46
click at [344, 184] on div "Médico solicitante" at bounding box center [215, 189] width 396 height 20
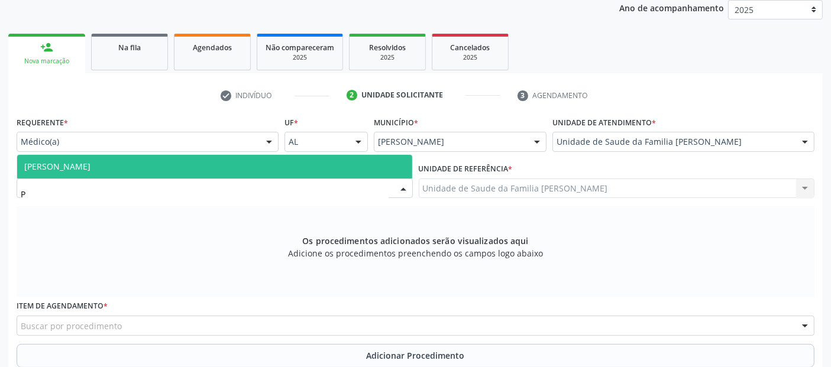
type input "PE"
click at [336, 171] on span "[PERSON_NAME]" at bounding box center [214, 167] width 395 height 24
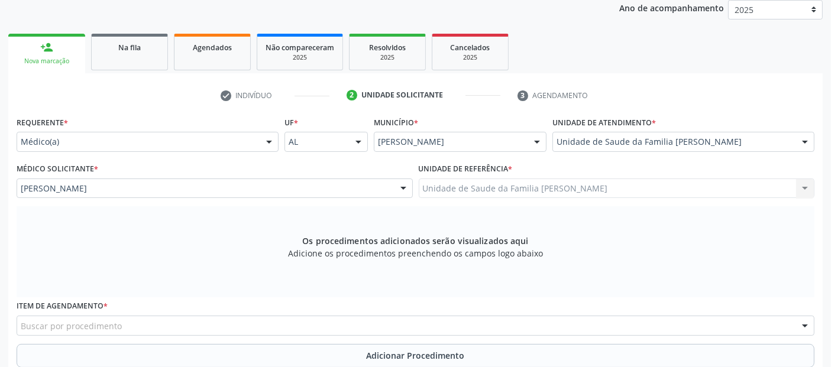
scroll to position [299, 0]
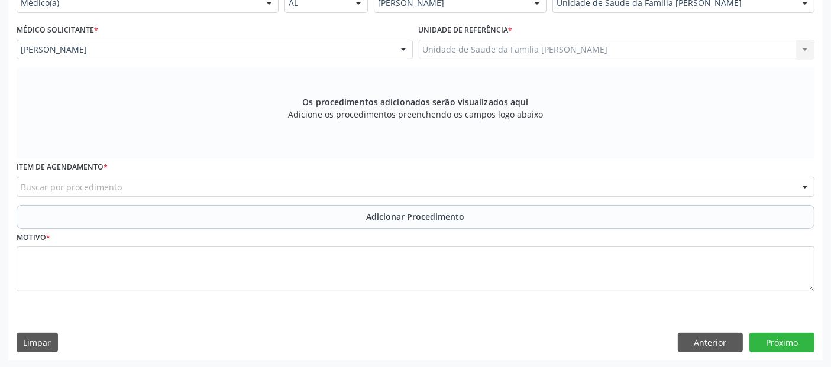
click at [376, 184] on div "Buscar por procedimento" at bounding box center [416, 187] width 798 height 20
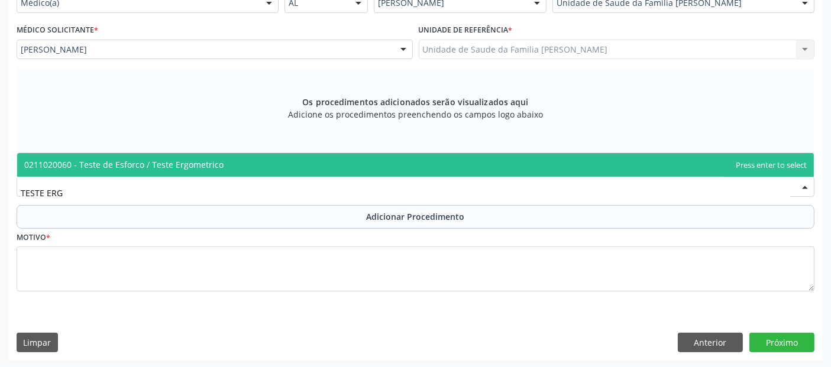
type input "TESTE ER"
click at [333, 163] on span "0211020060 - Teste de Esforco / Teste Ergometrico" at bounding box center [415, 165] width 797 height 24
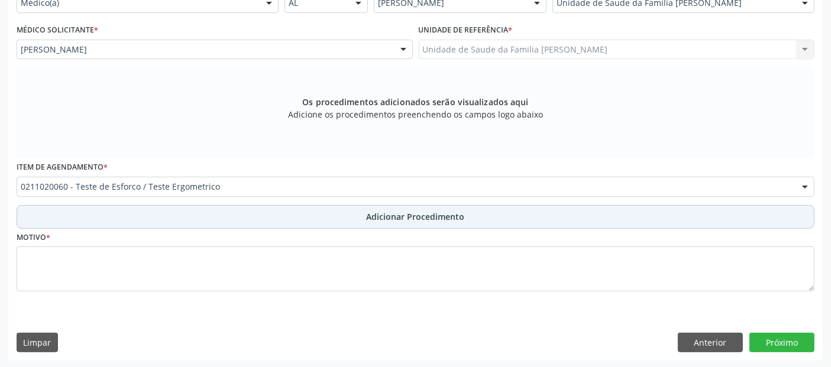
click at [314, 211] on button "Adicionar Procedimento" at bounding box center [416, 217] width 798 height 24
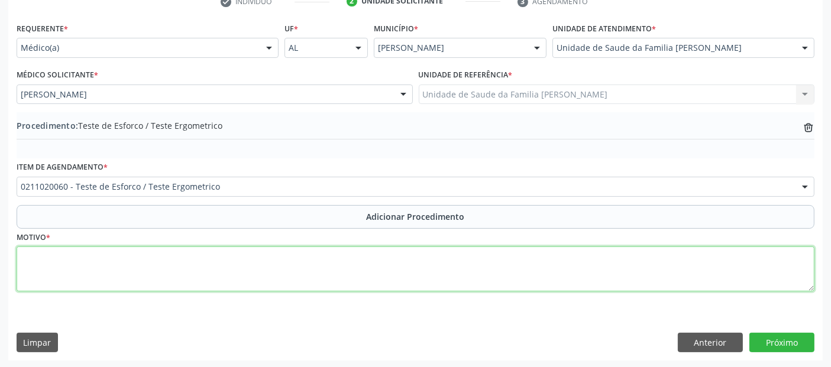
click at [280, 269] on textarea at bounding box center [416, 269] width 798 height 45
type textarea "DOR TORÁCICA AOS ESFORÇOS."
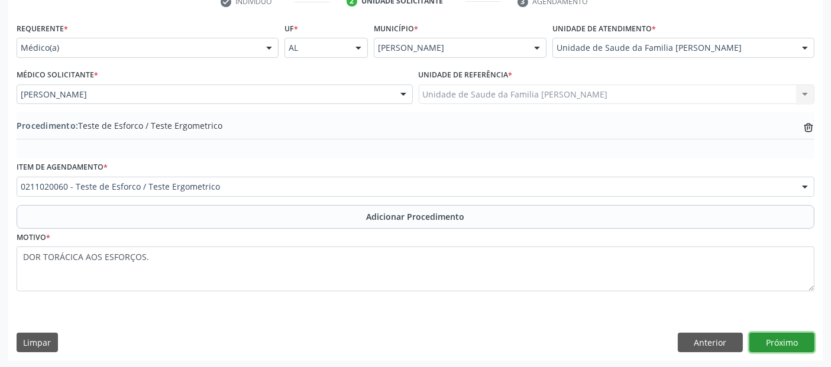
click at [795, 346] on button "Próximo" at bounding box center [781, 343] width 65 height 20
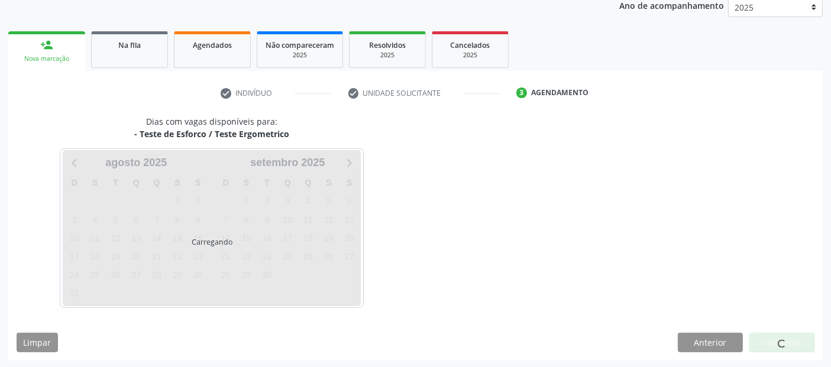
scroll to position [168, 0]
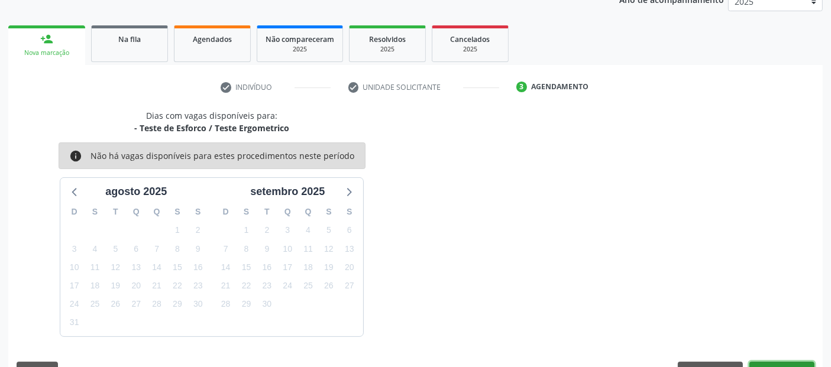
click at [774, 365] on button "Confirmar" at bounding box center [781, 372] width 65 height 20
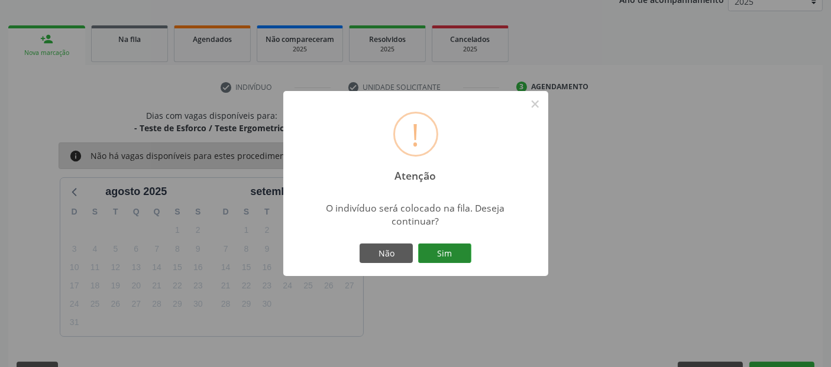
click at [458, 260] on button "Sim" at bounding box center [444, 254] width 53 height 20
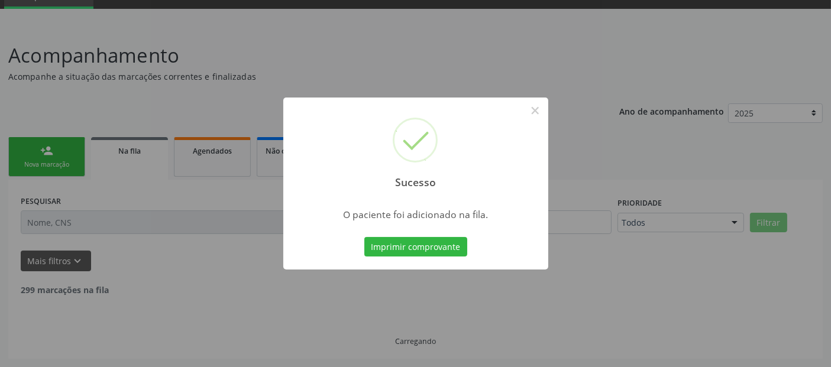
scroll to position [42, 0]
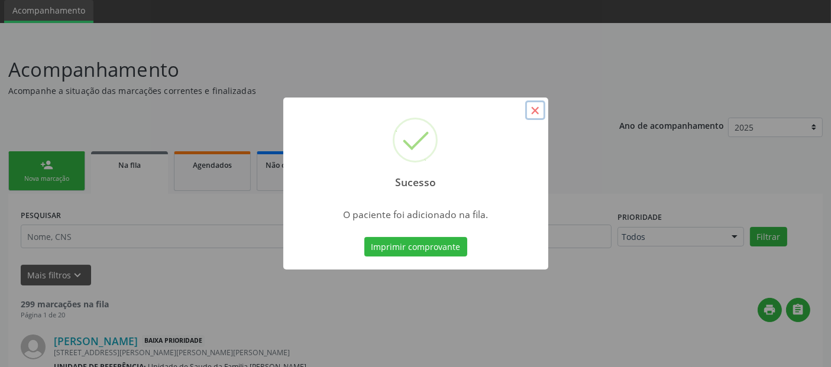
click at [530, 108] on button "×" at bounding box center [535, 111] width 20 height 20
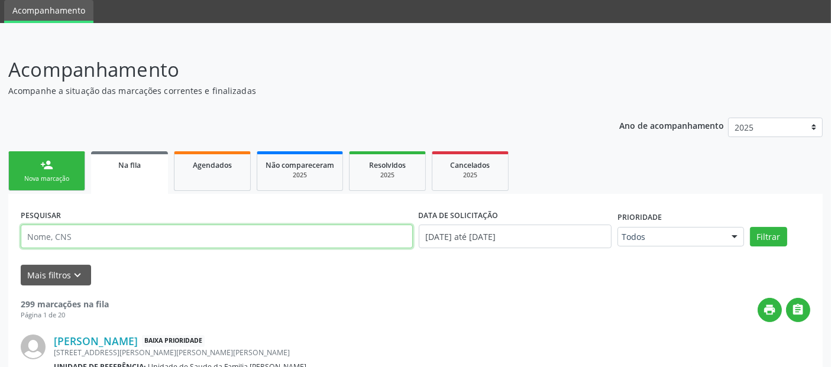
click at [172, 237] on input "text" at bounding box center [217, 237] width 392 height 24
paste input "708 9087 9042 8414"
type input "708 9087 9042 8414"
click at [750, 227] on button "Filtrar" at bounding box center [768, 237] width 37 height 20
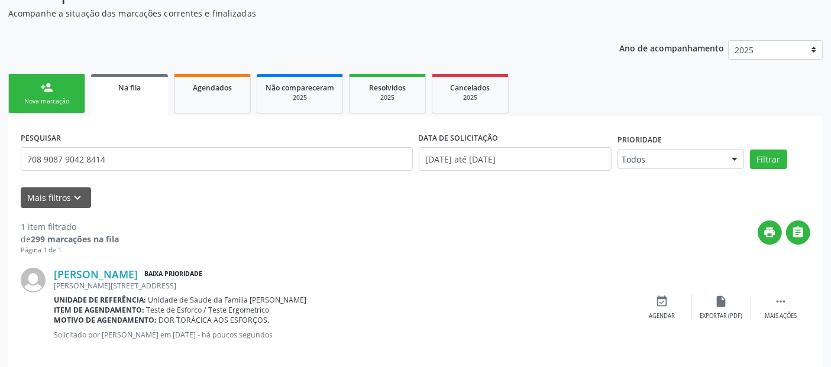
scroll to position [125, 0]
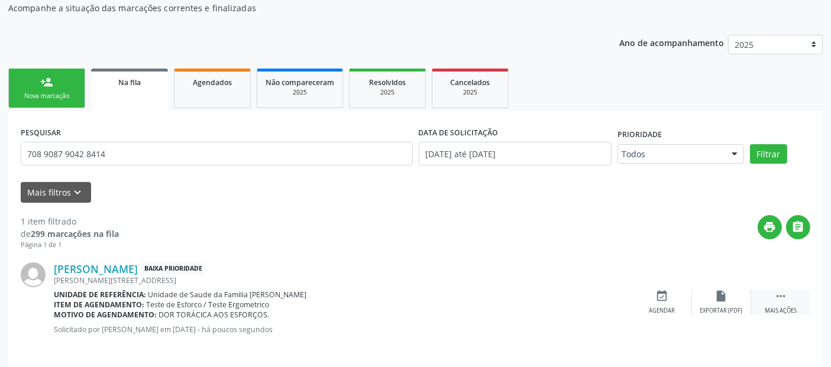
click at [786, 312] on div "Mais ações" at bounding box center [781, 311] width 32 height 8
click at [726, 305] on div "edit Editar" at bounding box center [721, 302] width 59 height 25
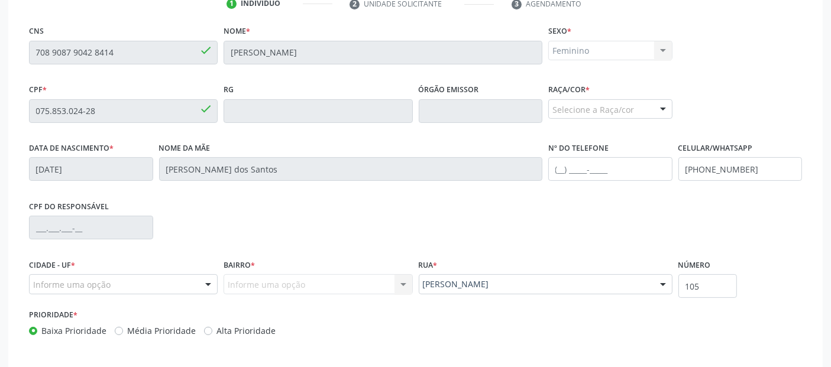
scroll to position [304, 0]
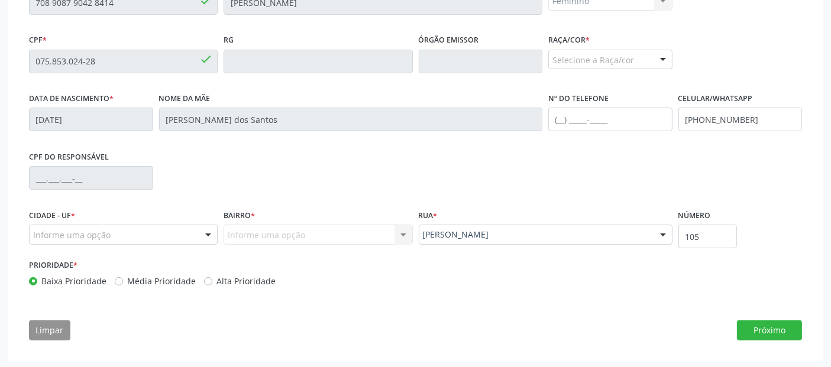
click at [144, 222] on div "Cidade - UF * Informe uma opção Marechal Deodoro - AL Nenhum resultado encontra…" at bounding box center [123, 225] width 189 height 38
click at [122, 232] on div "Informe uma opção" at bounding box center [123, 235] width 189 height 20
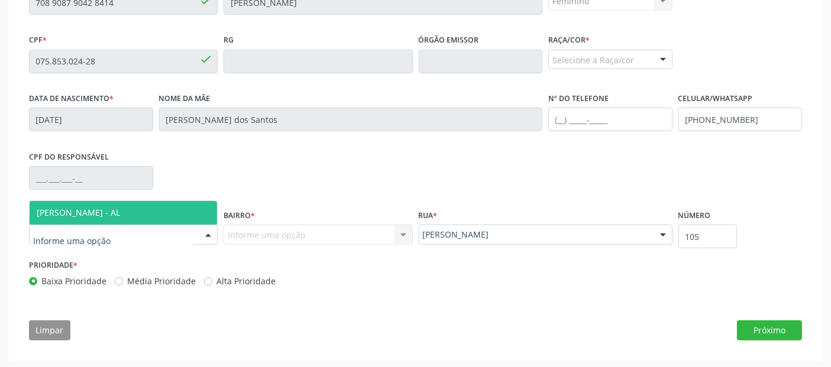
click at [143, 206] on span "[PERSON_NAME] - AL" at bounding box center [123, 213] width 187 height 24
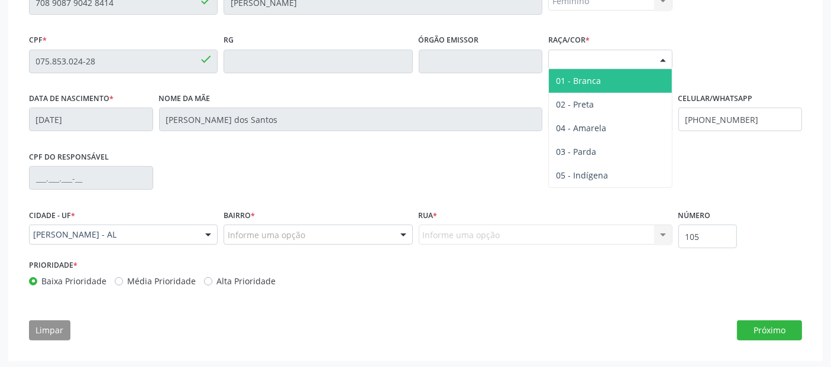
click at [595, 59] on div "Selecione a Raça/cor" at bounding box center [610, 60] width 124 height 20
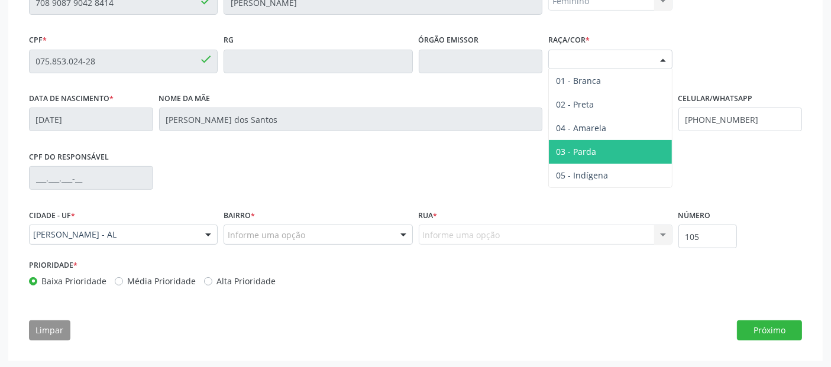
click at [574, 143] on span "03 - Parda" at bounding box center [610, 152] width 123 height 24
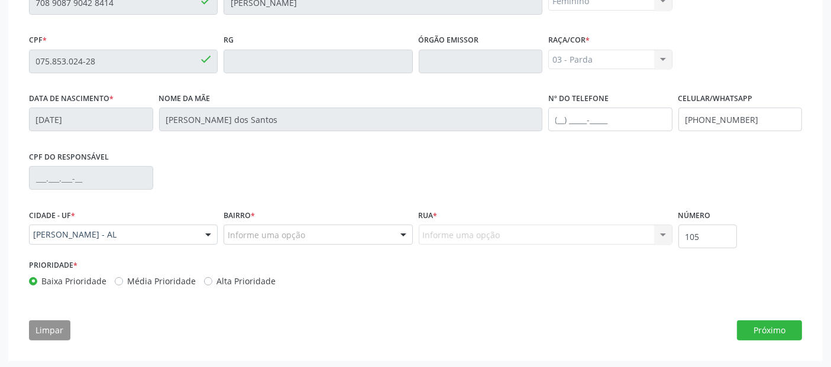
click at [315, 230] on div "Informe uma opção" at bounding box center [318, 235] width 189 height 20
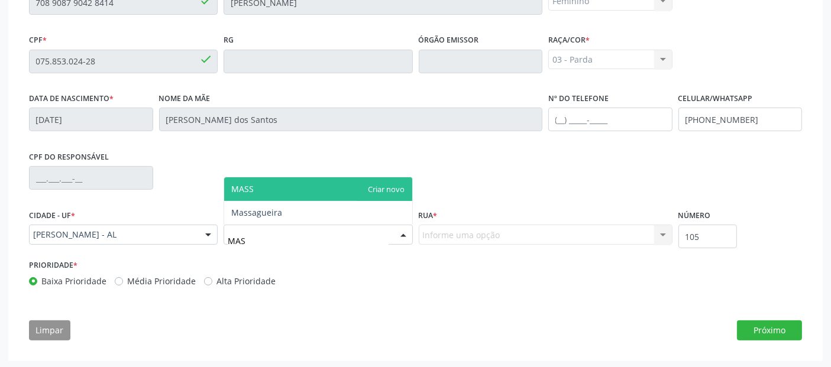
type input "MASS"
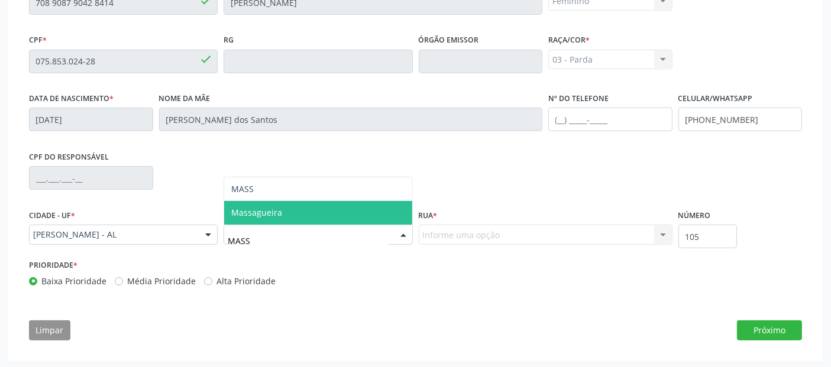
click at [383, 213] on span "Massagueira" at bounding box center [317, 213] width 187 height 24
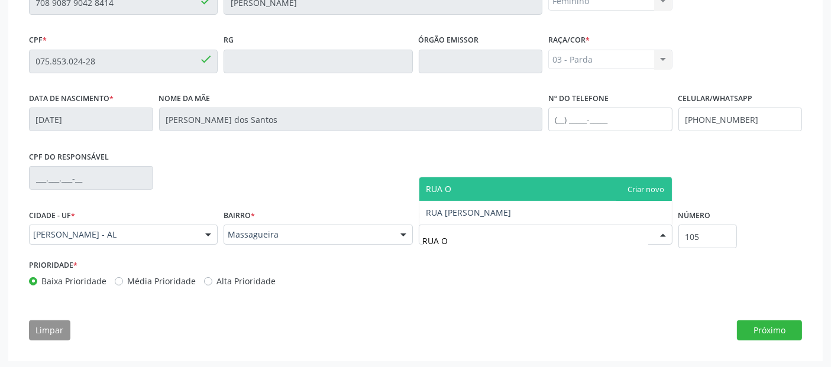
type input "RUA OS"
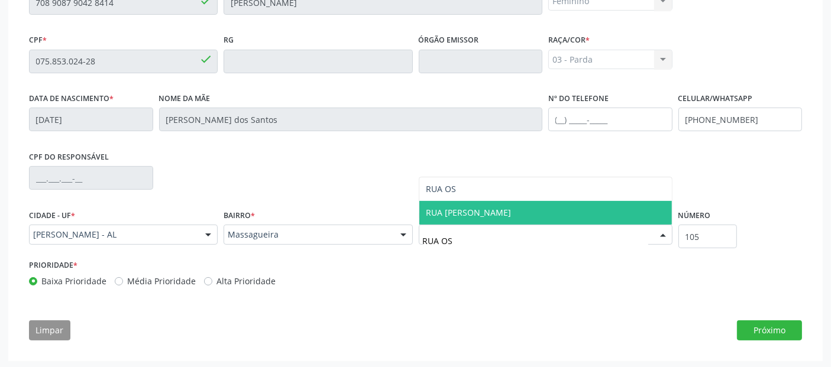
click at [638, 220] on span "RUA OSCAR ARAÚJO" at bounding box center [545, 213] width 253 height 24
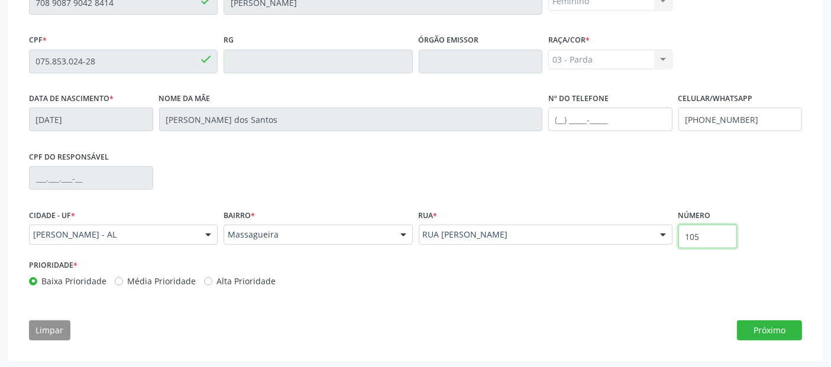
click at [707, 242] on input "105" at bounding box center [707, 237] width 59 height 24
type input "SN"
click at [758, 266] on div "Prioridade * Baixa Prioridade Média Prioridade Alta Prioridade" at bounding box center [415, 276] width 779 height 39
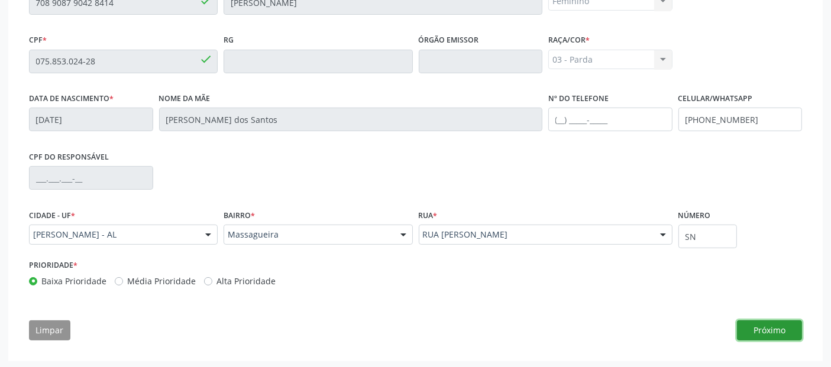
click at [762, 328] on button "Próximo" at bounding box center [769, 331] width 65 height 20
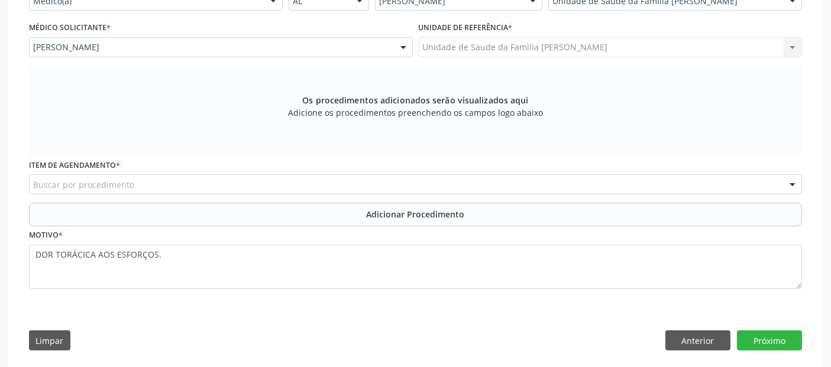
scroll to position [297, 0]
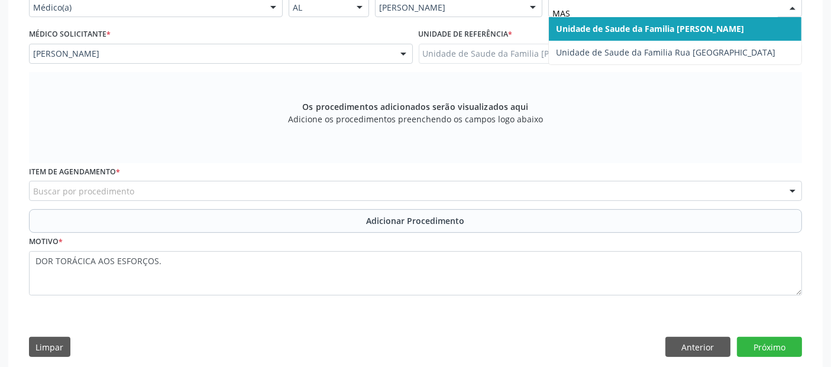
type input "MASS"
click at [598, 25] on span "Unidade de Saude da Familia [PERSON_NAME]" at bounding box center [650, 28] width 188 height 11
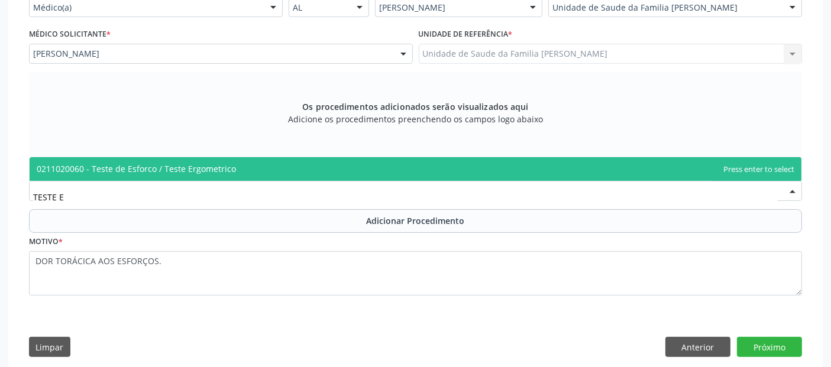
type input "TESTE ER"
click at [135, 165] on span "0211020060 - Teste de Esforco / Teste Ergometrico" at bounding box center [136, 168] width 199 height 11
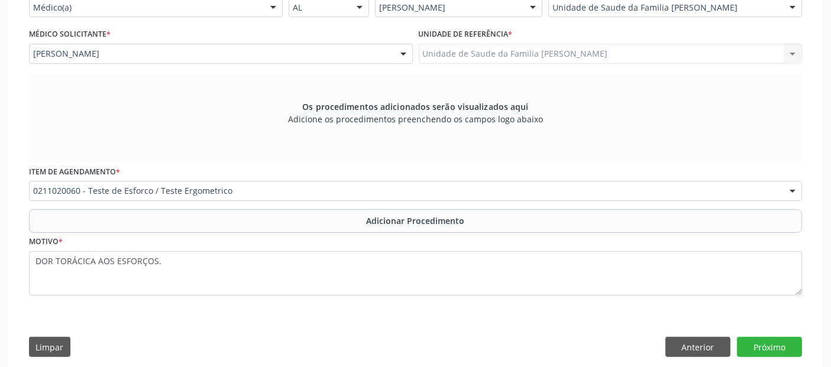
click at [179, 233] on div "Motivo * DOR TORÁCICA AOS ESFORÇOS." at bounding box center [415, 264] width 773 height 63
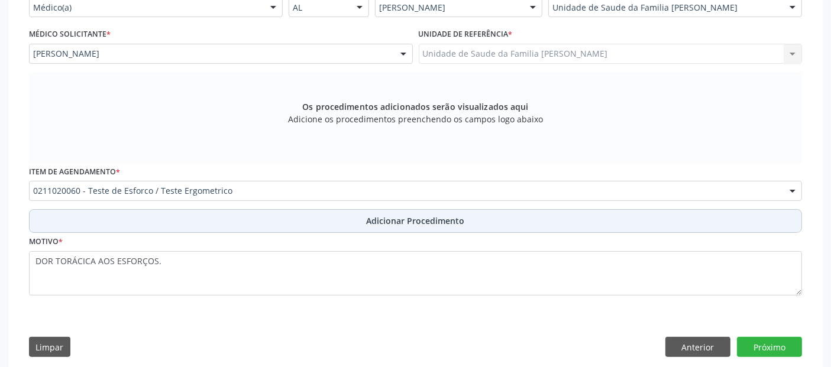
click at [227, 216] on button "Adicionar Procedimento" at bounding box center [415, 221] width 773 height 24
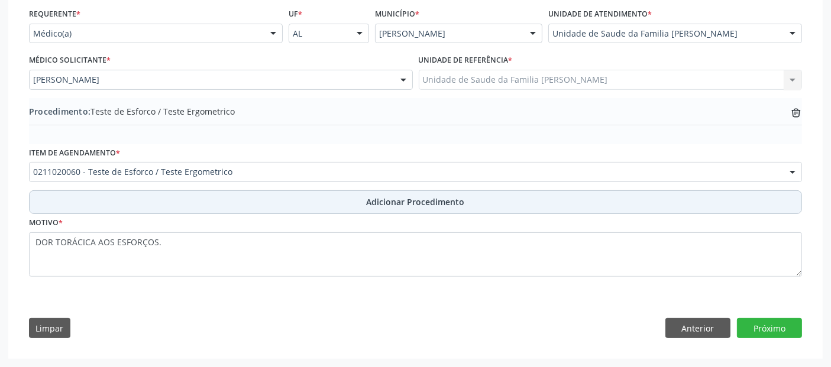
scroll to position [269, 0]
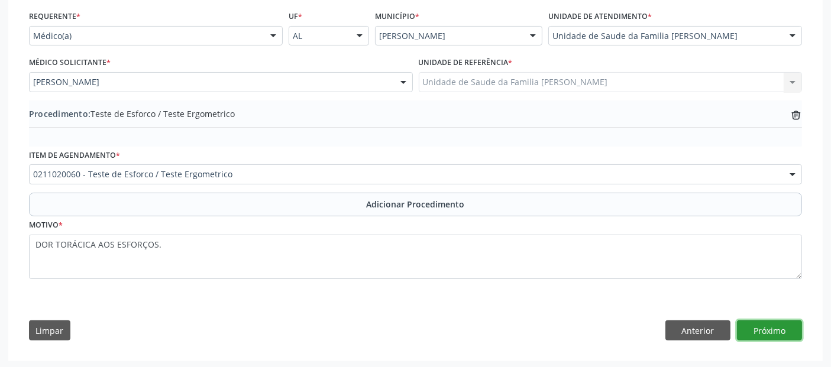
click at [761, 334] on button "Próximo" at bounding box center [769, 331] width 65 height 20
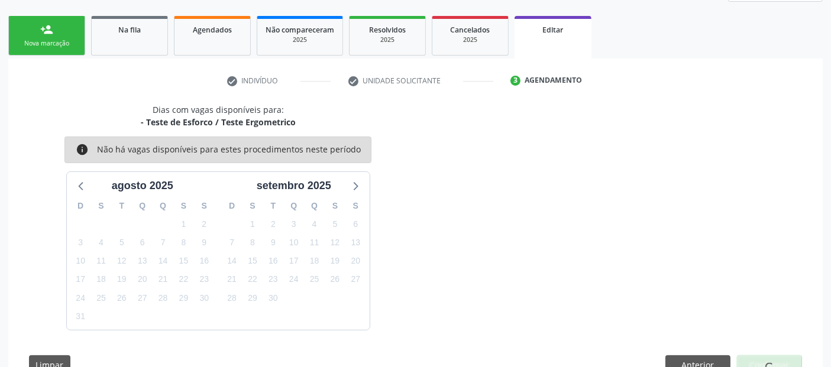
scroll to position [212, 0]
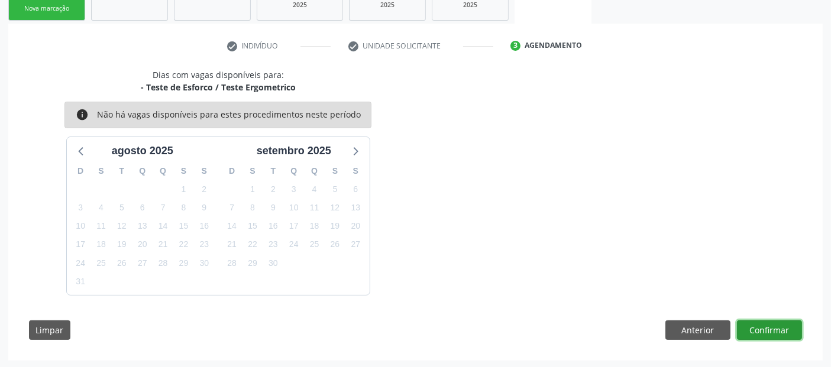
click at [788, 321] on button "Confirmar" at bounding box center [769, 331] width 65 height 20
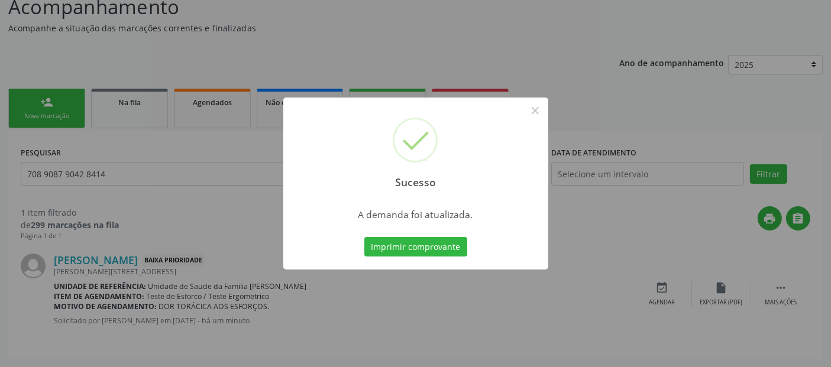
scroll to position [0, 0]
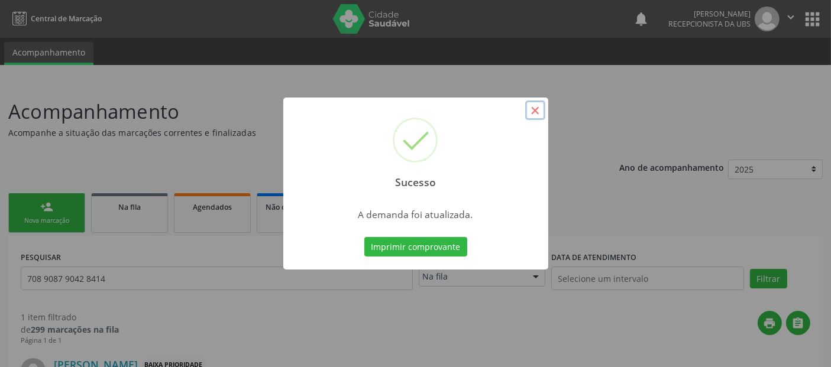
click at [535, 103] on button "×" at bounding box center [535, 111] width 20 height 20
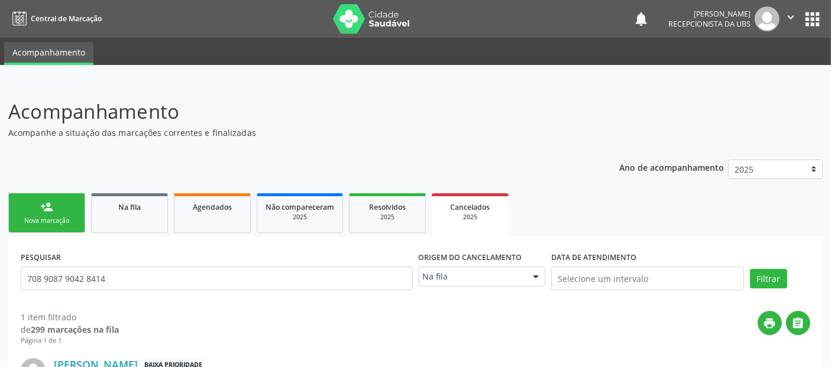
click at [57, 215] on link "person_add Nova marcação" at bounding box center [46, 213] width 77 height 40
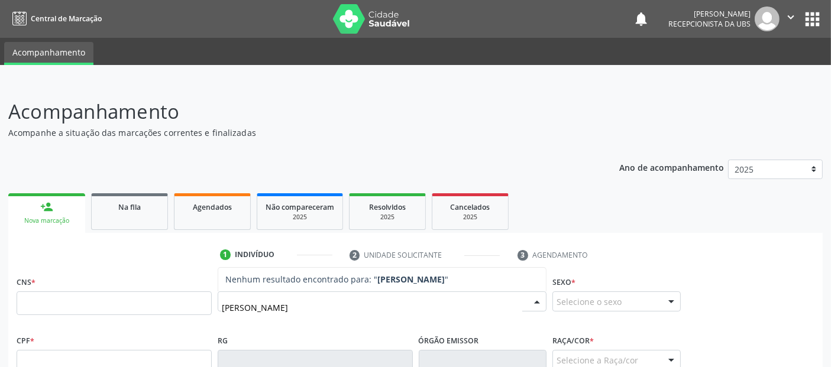
type input "MARLENE GALDINO DA ROCHA"
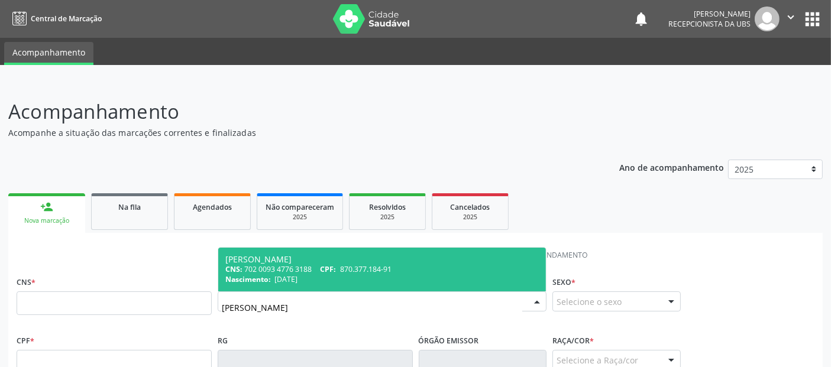
click at [289, 274] on span "26/03/1971" at bounding box center [285, 279] width 23 height 10
type input "702 0093 4776 3188"
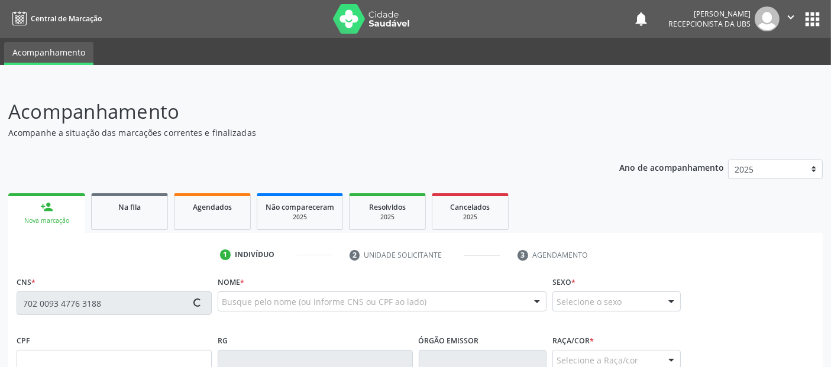
type input "870.377.184-91"
type input "26/03/1971"
type input "Carmelita Galdino dos Santos"
type input "(82) 99107-5570"
type input "24"
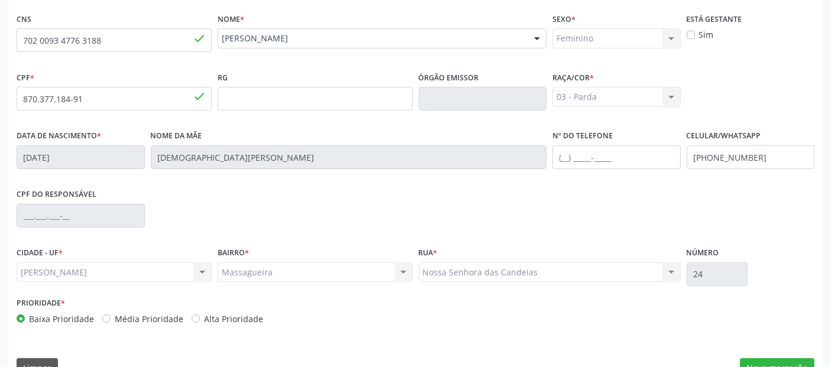
scroll to position [289, 0]
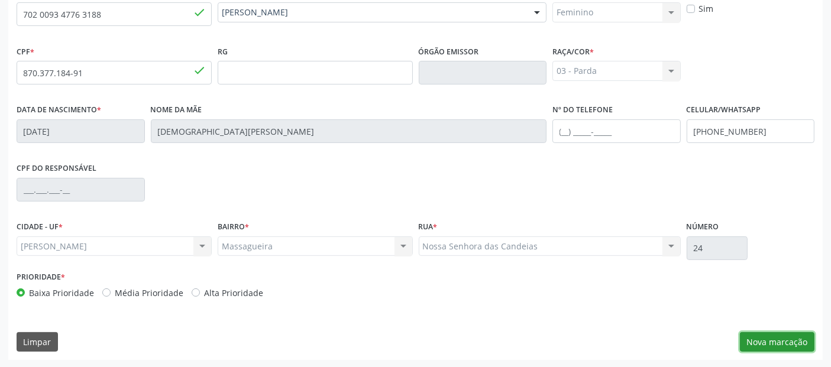
click at [795, 335] on button "Nova marcação" at bounding box center [777, 342] width 75 height 20
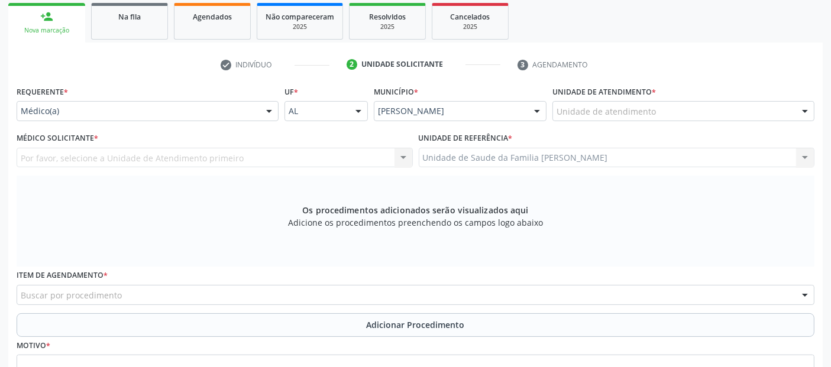
scroll to position [152, 0]
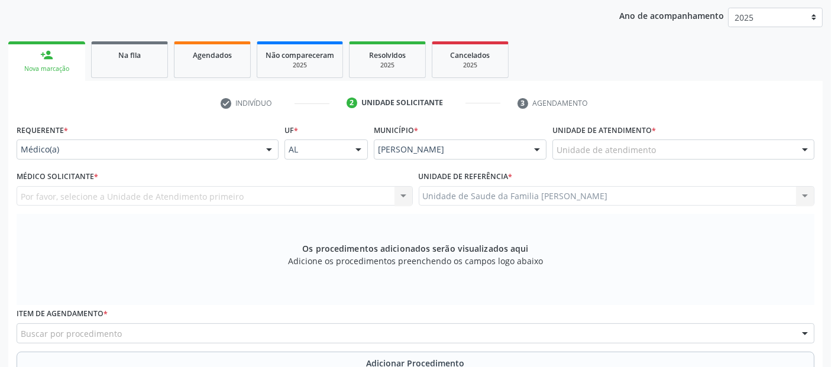
click at [667, 150] on div "Unidade de atendimento" at bounding box center [683, 150] width 262 height 20
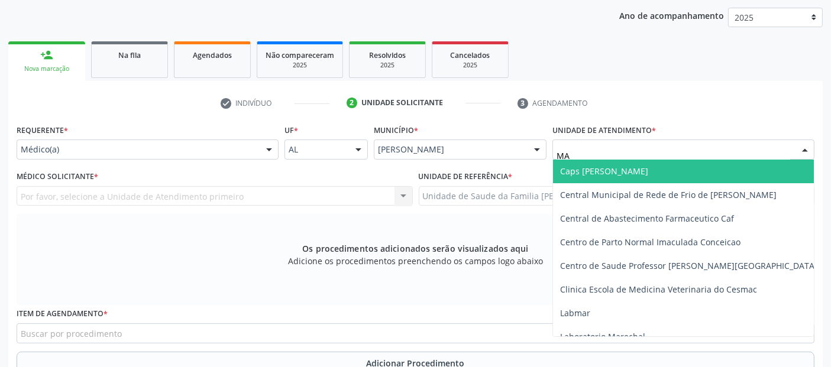
type input "MAS"
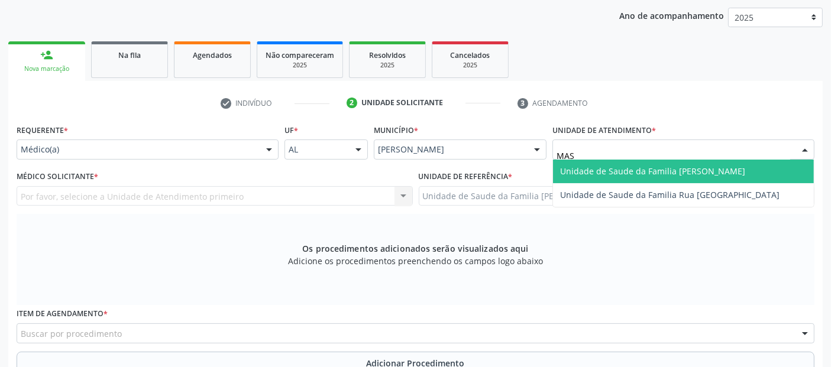
click at [645, 168] on span "Unidade de Saude da Familia [PERSON_NAME]" at bounding box center [652, 171] width 185 height 11
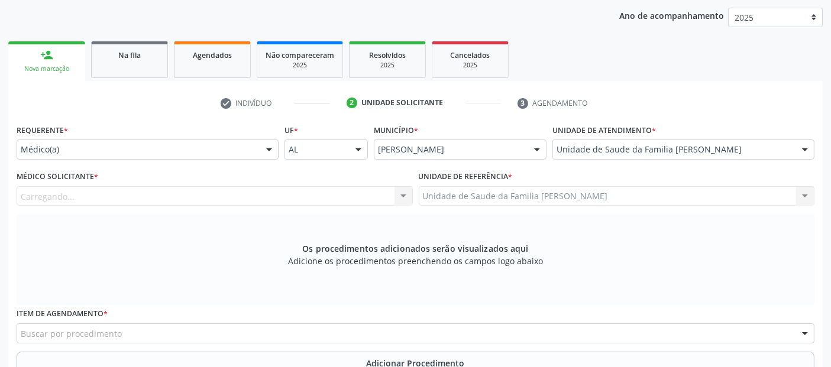
click at [242, 195] on div "Carregando... Nenhum resultado encontrado para: " " Não há nenhuma opção para s…" at bounding box center [215, 196] width 396 height 20
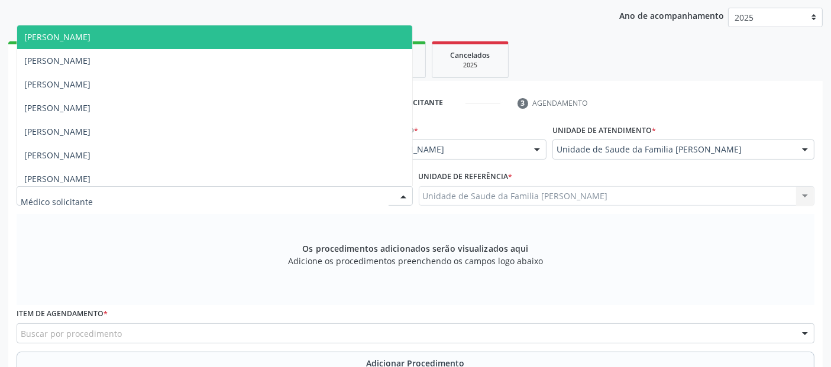
click at [242, 195] on div at bounding box center [215, 196] width 396 height 20
click at [242, 195] on input "text" at bounding box center [205, 202] width 368 height 24
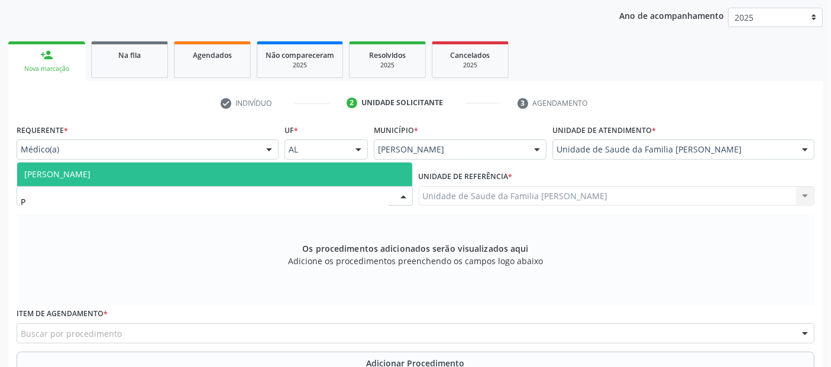
type input "PE"
click at [229, 171] on span "[PERSON_NAME]" at bounding box center [214, 175] width 395 height 24
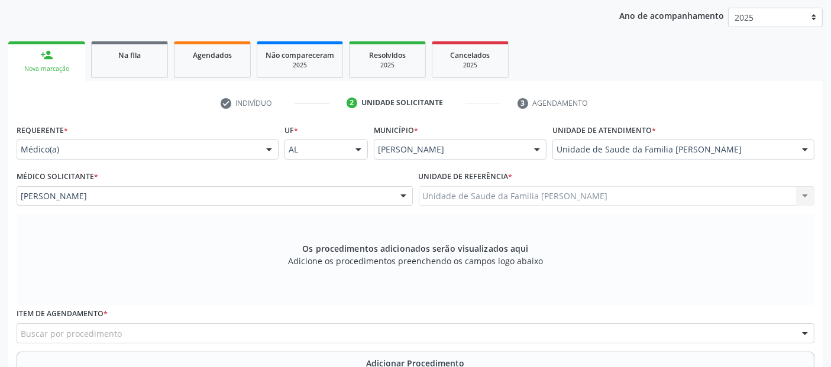
scroll to position [299, 0]
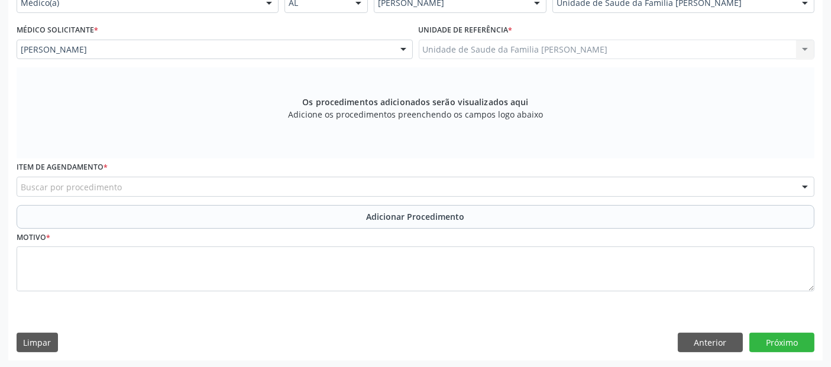
click at [542, 179] on div "Buscar por procedimento" at bounding box center [416, 187] width 798 height 20
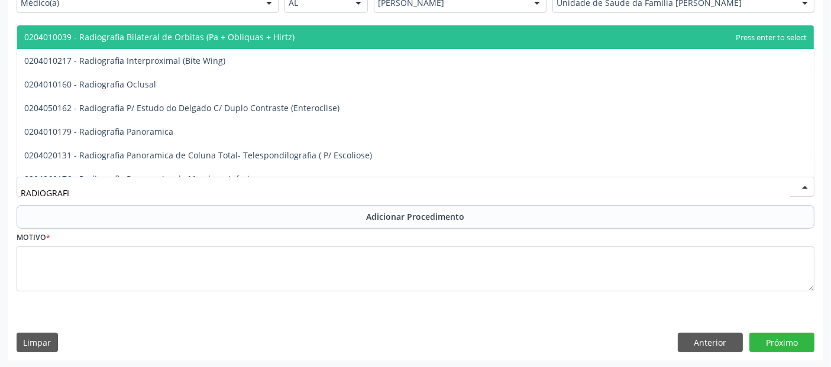
type input "RADIOGRAF"
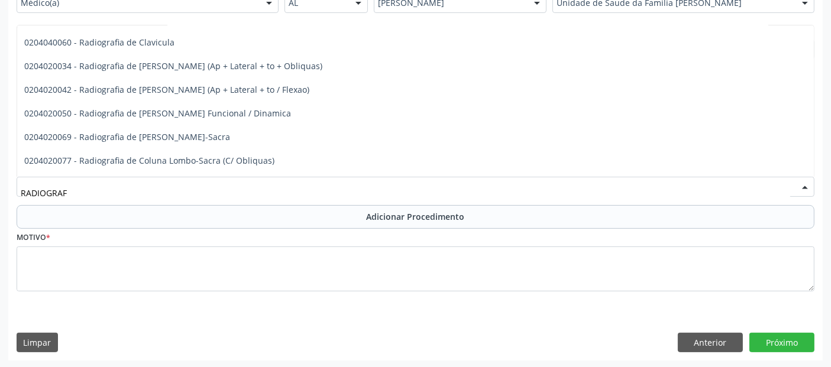
scroll to position [556, 0]
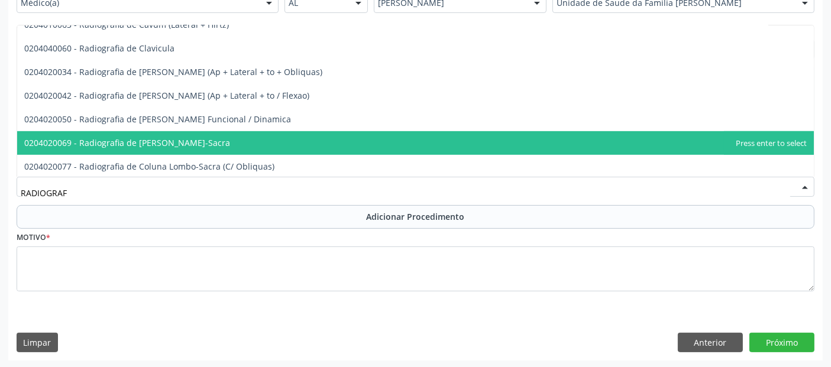
click at [208, 143] on span "0204020069 - Radiografia de Coluna Lombo-Sacra" at bounding box center [127, 142] width 206 height 11
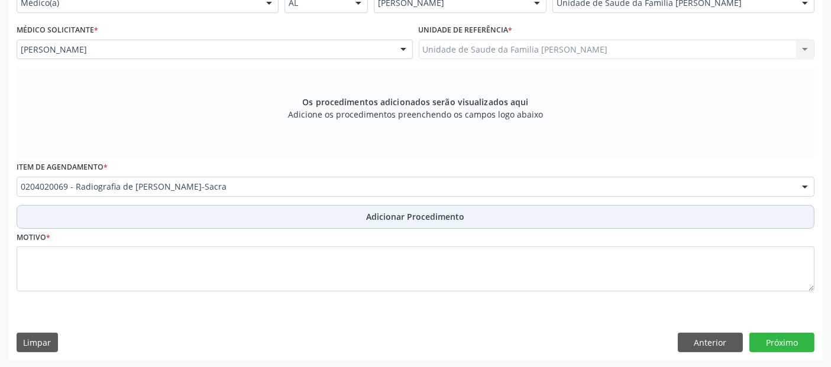
click at [164, 217] on button "Adicionar Procedimento" at bounding box center [416, 217] width 798 height 24
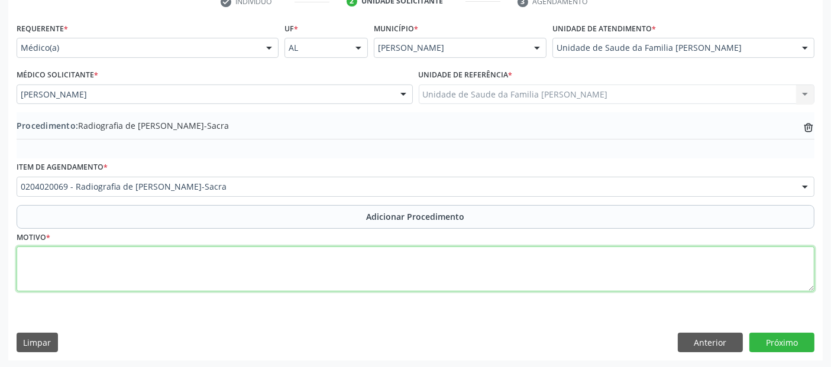
click at [180, 271] on textarea at bounding box center [416, 269] width 798 height 45
type textarea "LOMBALGIA."
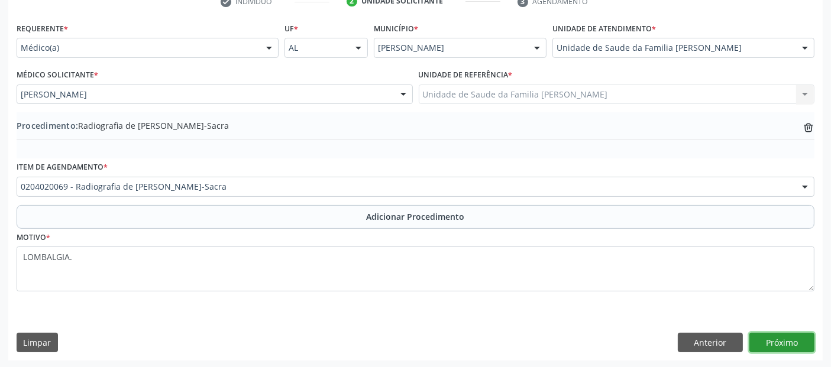
click at [784, 341] on button "Próximo" at bounding box center [781, 343] width 65 height 20
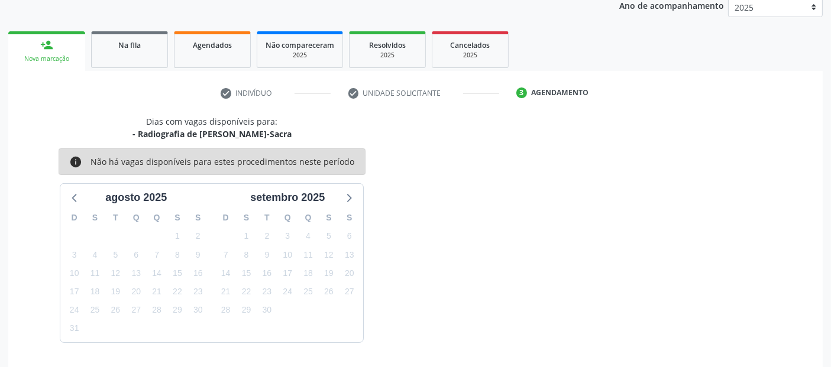
scroll to position [197, 0]
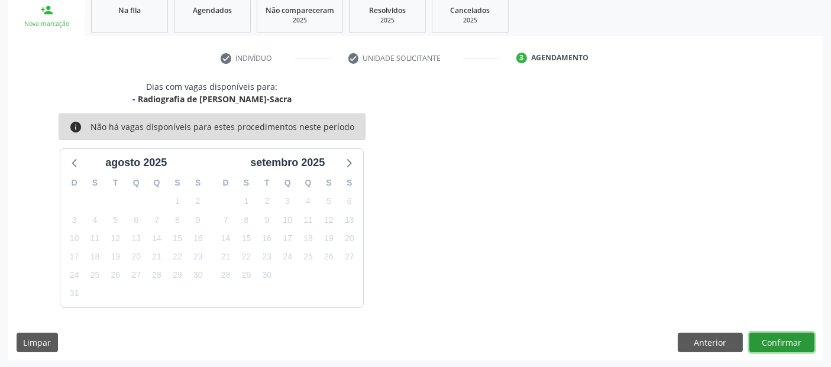
click at [779, 342] on button "Confirmar" at bounding box center [781, 343] width 65 height 20
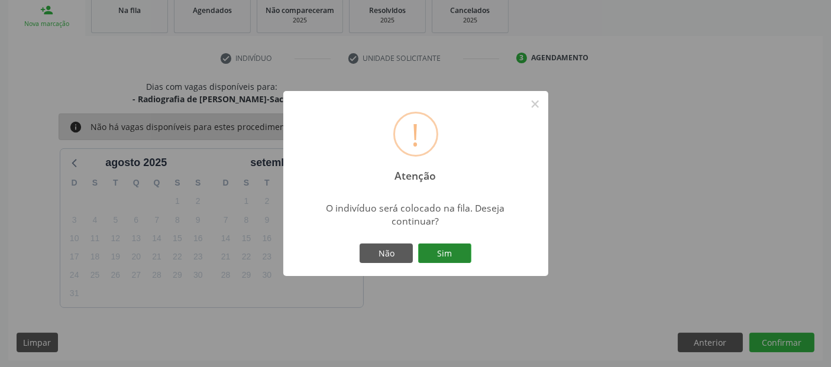
click at [424, 251] on button "Sim" at bounding box center [444, 254] width 53 height 20
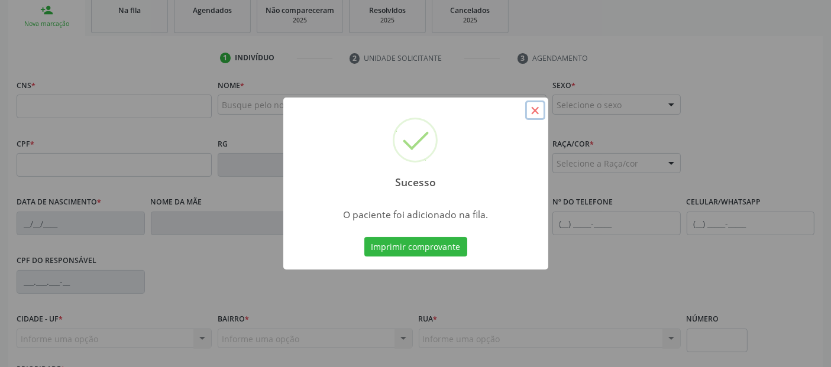
click at [534, 114] on button "×" at bounding box center [535, 111] width 20 height 20
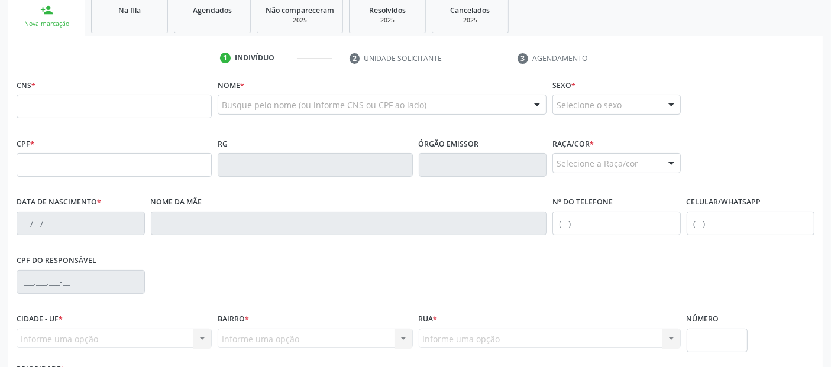
scroll to position [125, 0]
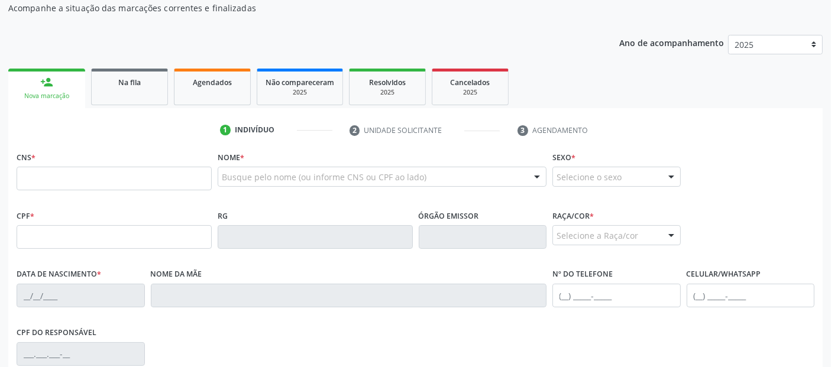
drag, startPoint x: 310, startPoint y: 186, endPoint x: 311, endPoint y: 180, distance: 6.5
click at [310, 182] on div "Busque pelo nome (ou informe CNS ou CPF ao lado) Nenhum resultado encontrado pa…" at bounding box center [382, 181] width 329 height 28
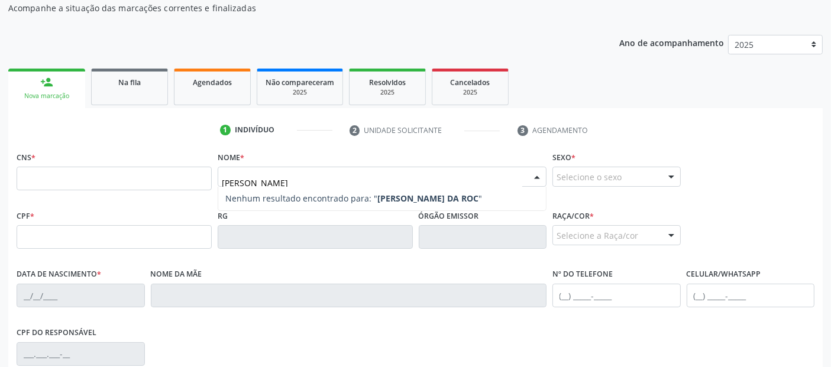
type input "MARLENE GALDINO DA ROCHA"
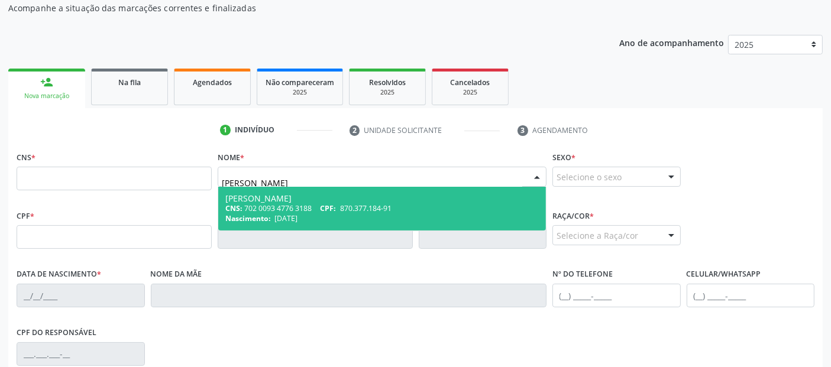
click at [297, 213] on span "26/03/1971" at bounding box center [285, 218] width 23 height 10
type input "702 0093 4776 3188"
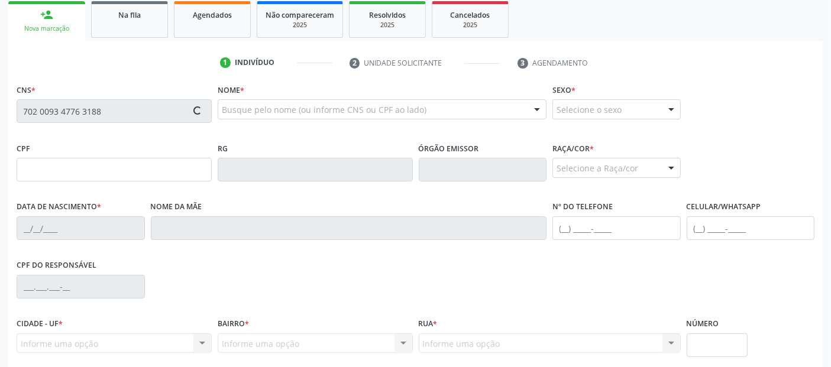
scroll to position [228, 0]
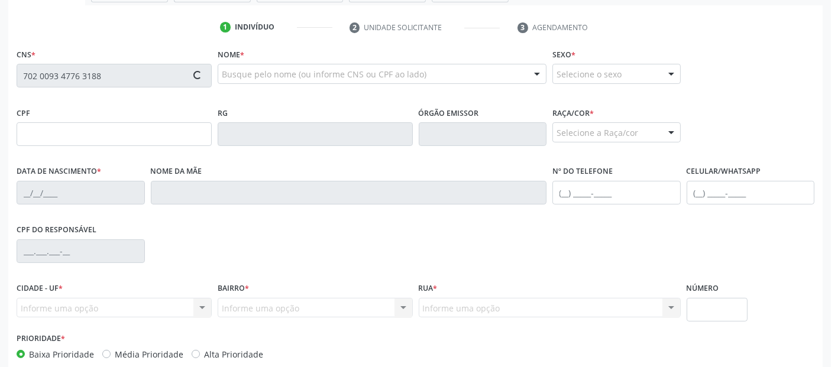
type input "870.377.184-91"
type input "26/03/1971"
type input "Carmelita Galdino dos Santos"
type input "(82) 99107-5570"
type input "24"
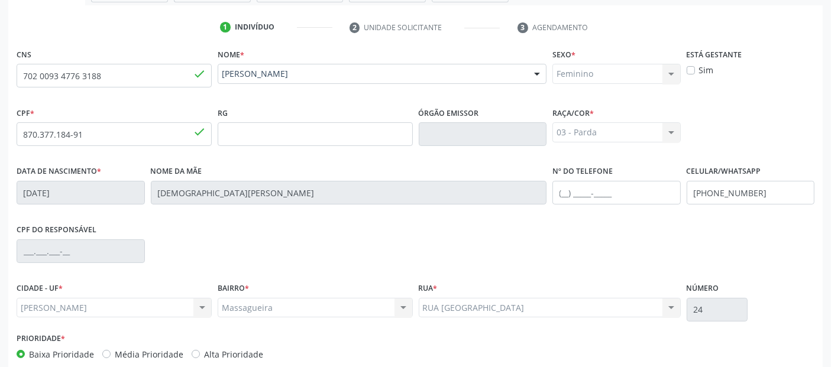
scroll to position [289, 0]
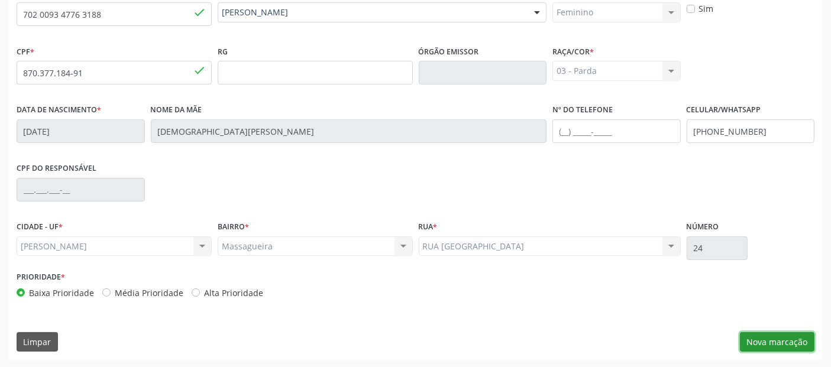
click at [757, 343] on button "Nova marcação" at bounding box center [777, 342] width 75 height 20
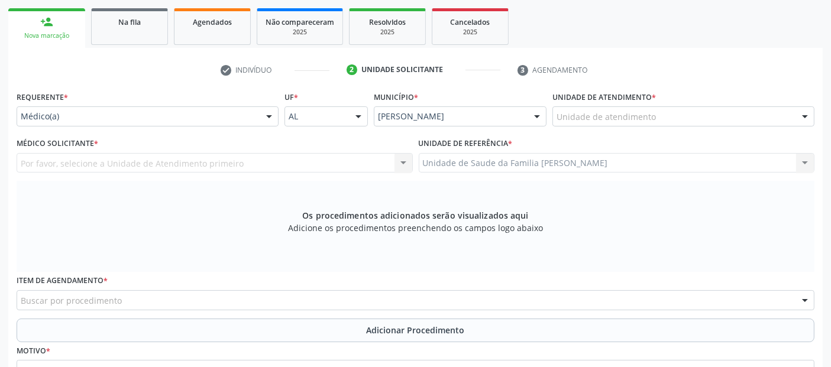
scroll to position [181, 0]
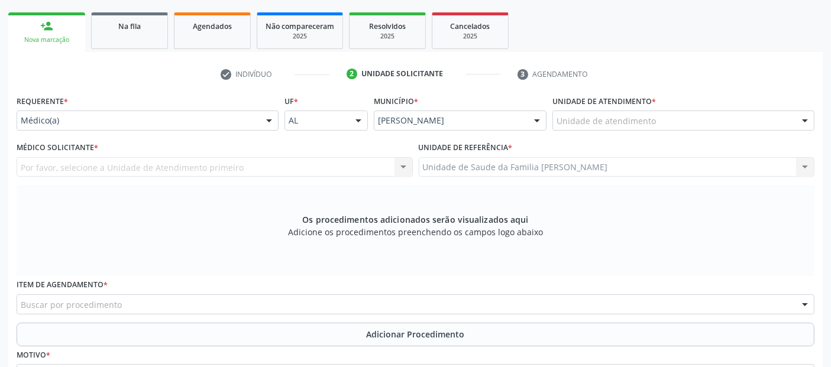
click at [619, 128] on div "Unidade de atendimento" at bounding box center [683, 121] width 262 height 20
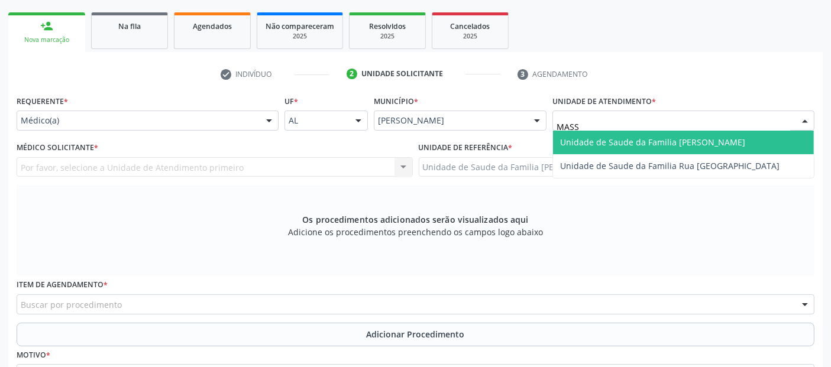
type input "MASSA"
click at [600, 145] on span "Unidade de Saude da Familia [PERSON_NAME]" at bounding box center [652, 142] width 185 height 11
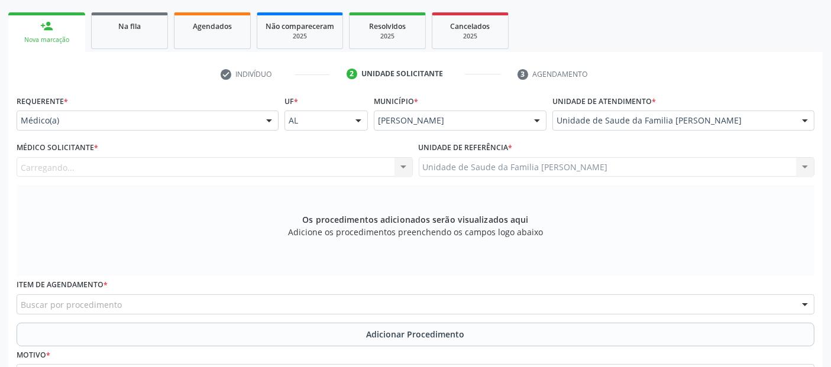
click at [182, 157] on div "Carregando..." at bounding box center [215, 167] width 396 height 20
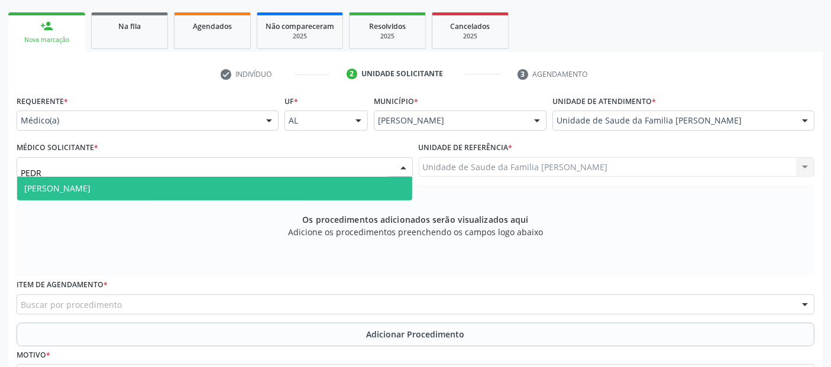
type input "PEDRO"
click at [170, 190] on span "[PERSON_NAME]" at bounding box center [214, 189] width 395 height 24
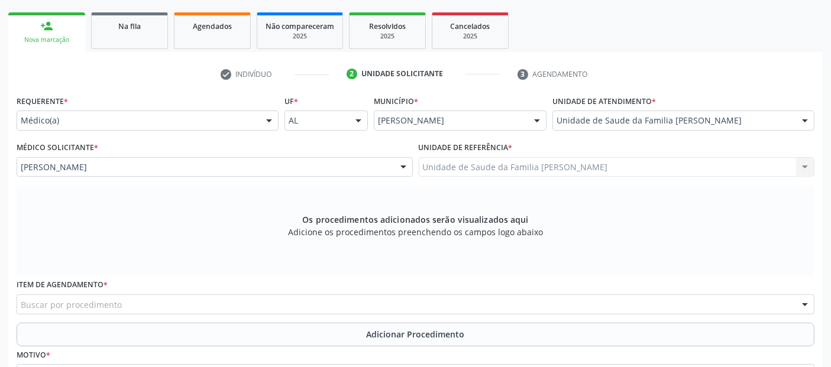
click at [281, 303] on div "Buscar por procedimento" at bounding box center [416, 304] width 798 height 20
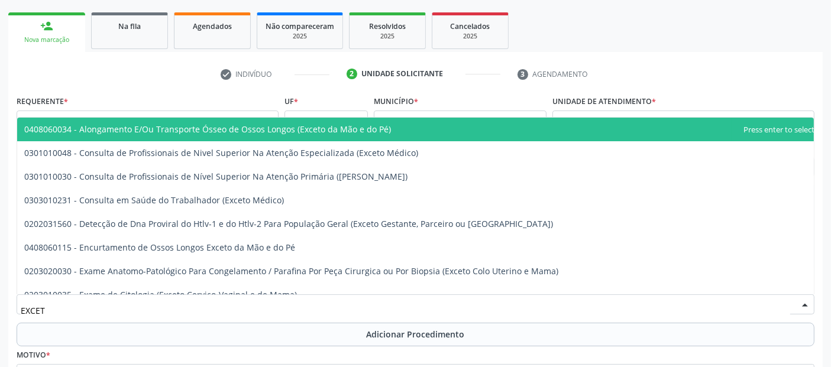
type input "EXCETO"
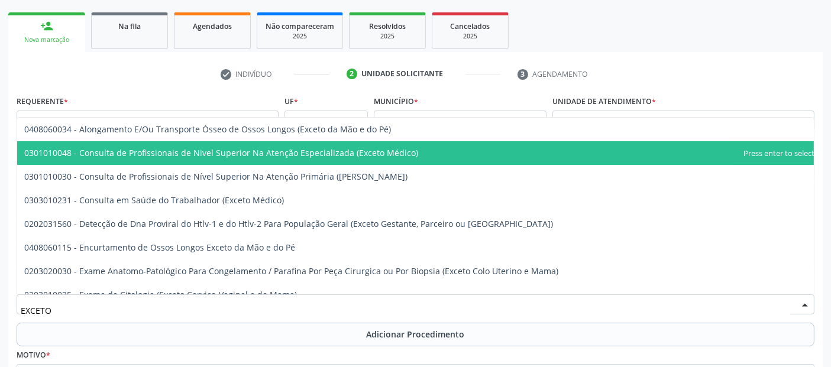
click at [229, 148] on span "0301010048 - Consulta de Profissionais de Nivel Superior Na Atenção Especializa…" at bounding box center [221, 152] width 394 height 11
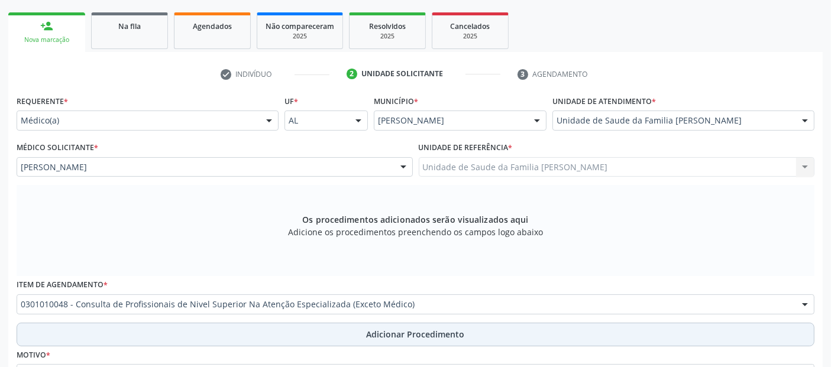
click at [134, 342] on button "Adicionar Procedimento" at bounding box center [416, 335] width 798 height 24
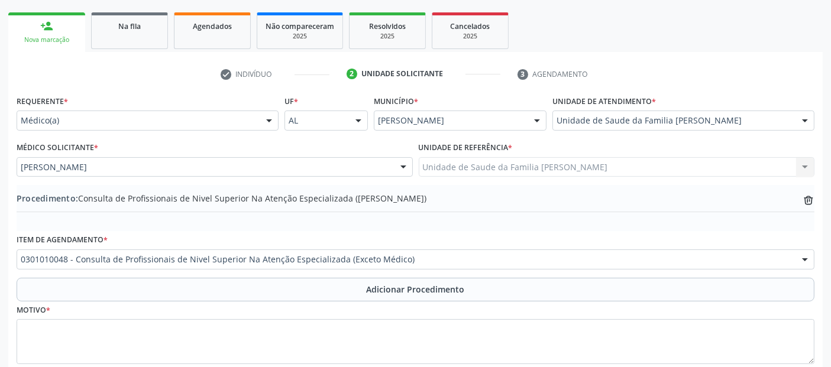
scroll to position [254, 0]
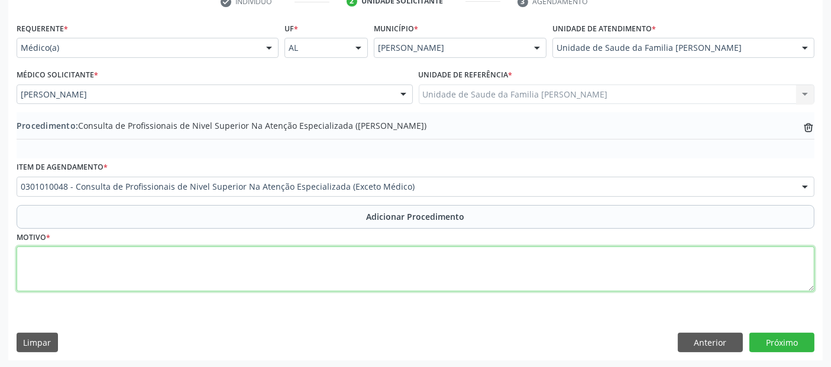
click at [505, 284] on textarea at bounding box center [416, 269] width 798 height 45
type textarea "FISIOTERAPIA."
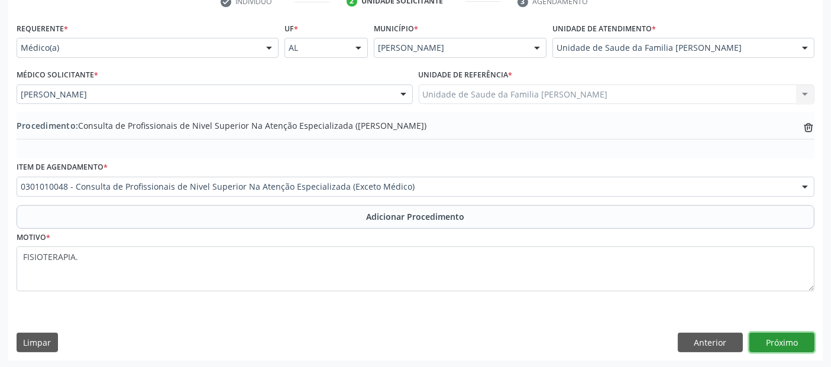
click at [805, 336] on button "Próximo" at bounding box center [781, 343] width 65 height 20
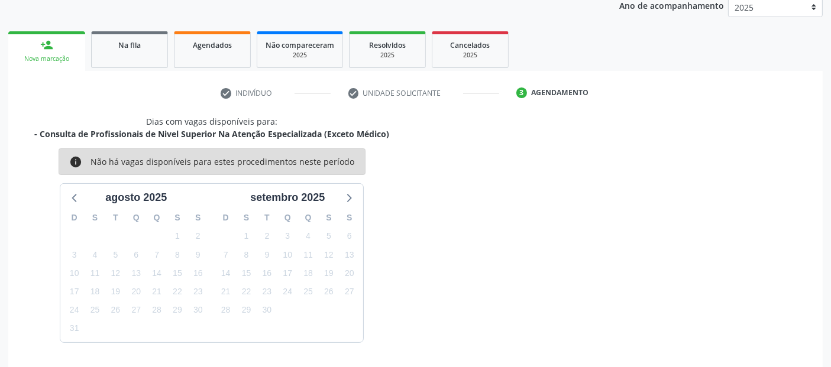
scroll to position [197, 0]
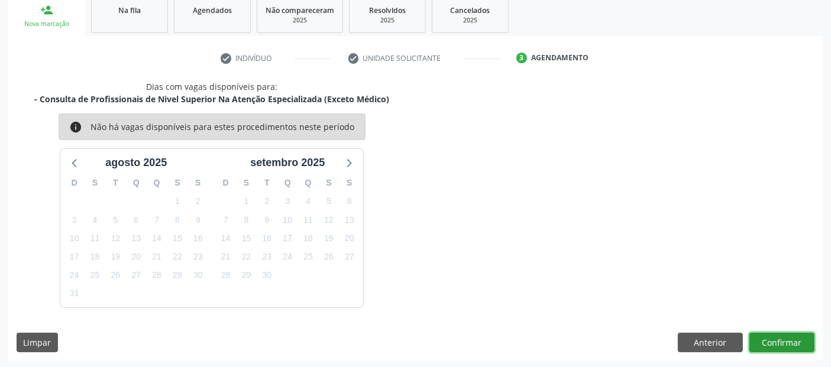
click at [785, 341] on button "Confirmar" at bounding box center [781, 343] width 65 height 20
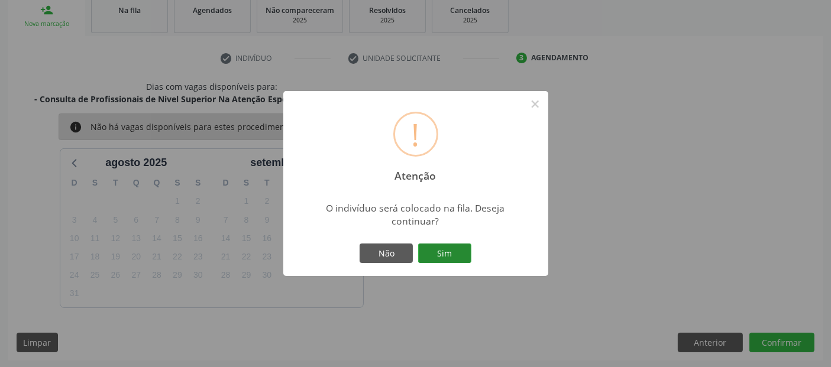
click at [446, 254] on button "Sim" at bounding box center [444, 254] width 53 height 20
